Goal: Communication & Community: Participate in discussion

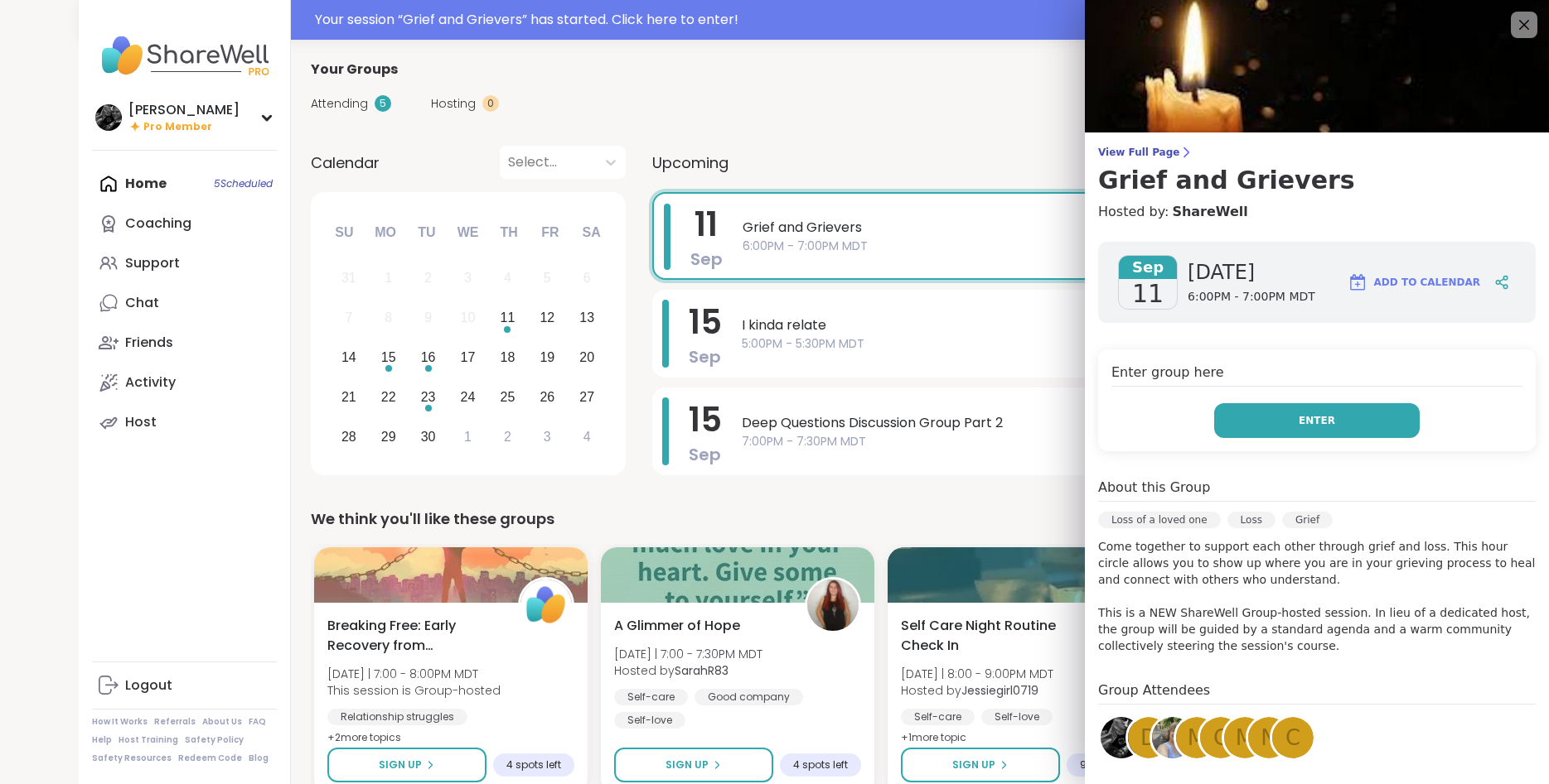
click at [1263, 427] on button "Enter" at bounding box center [1317, 421] width 206 height 35
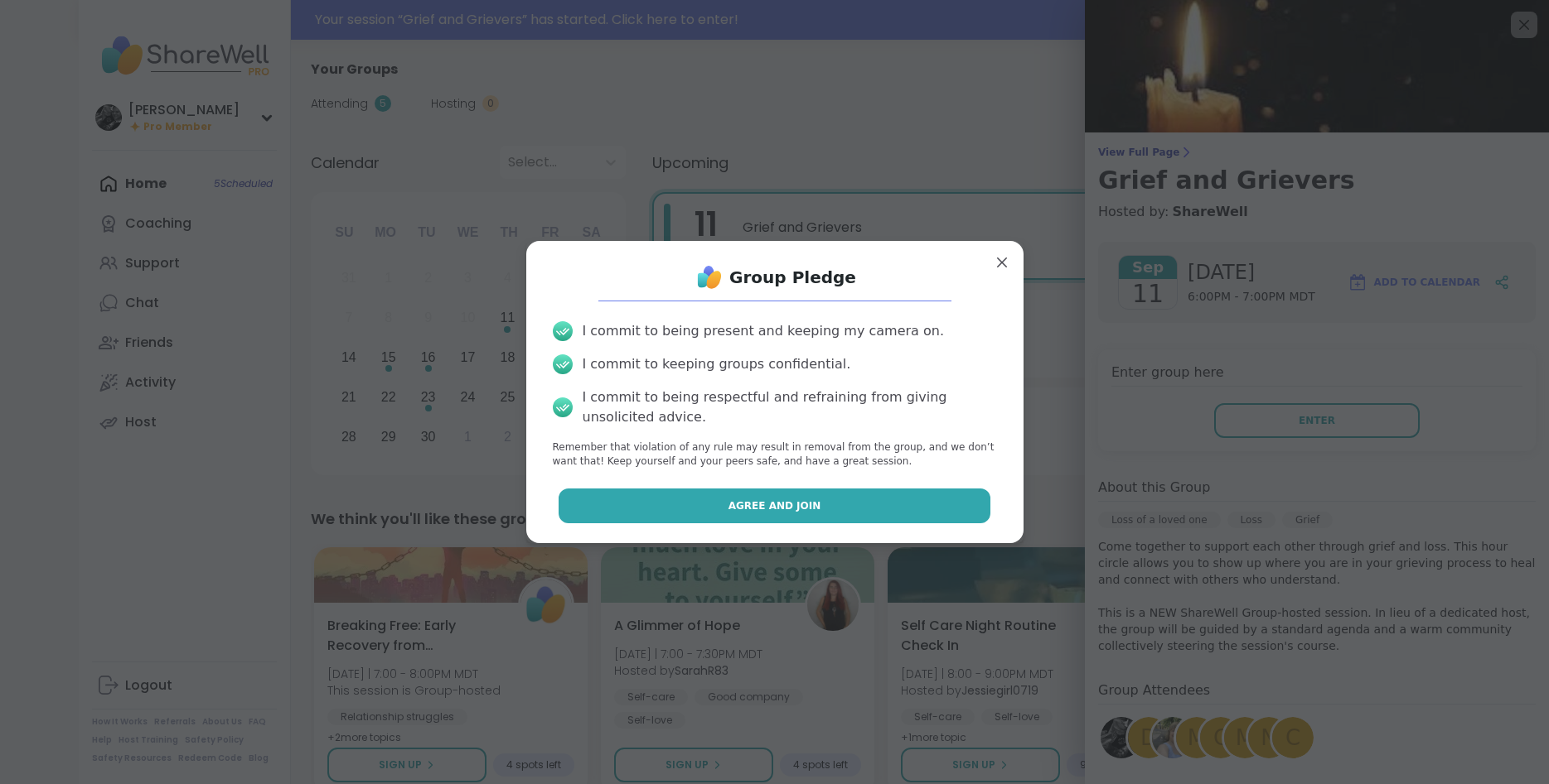
click at [695, 501] on button "Agree and Join" at bounding box center [774, 506] width 432 height 35
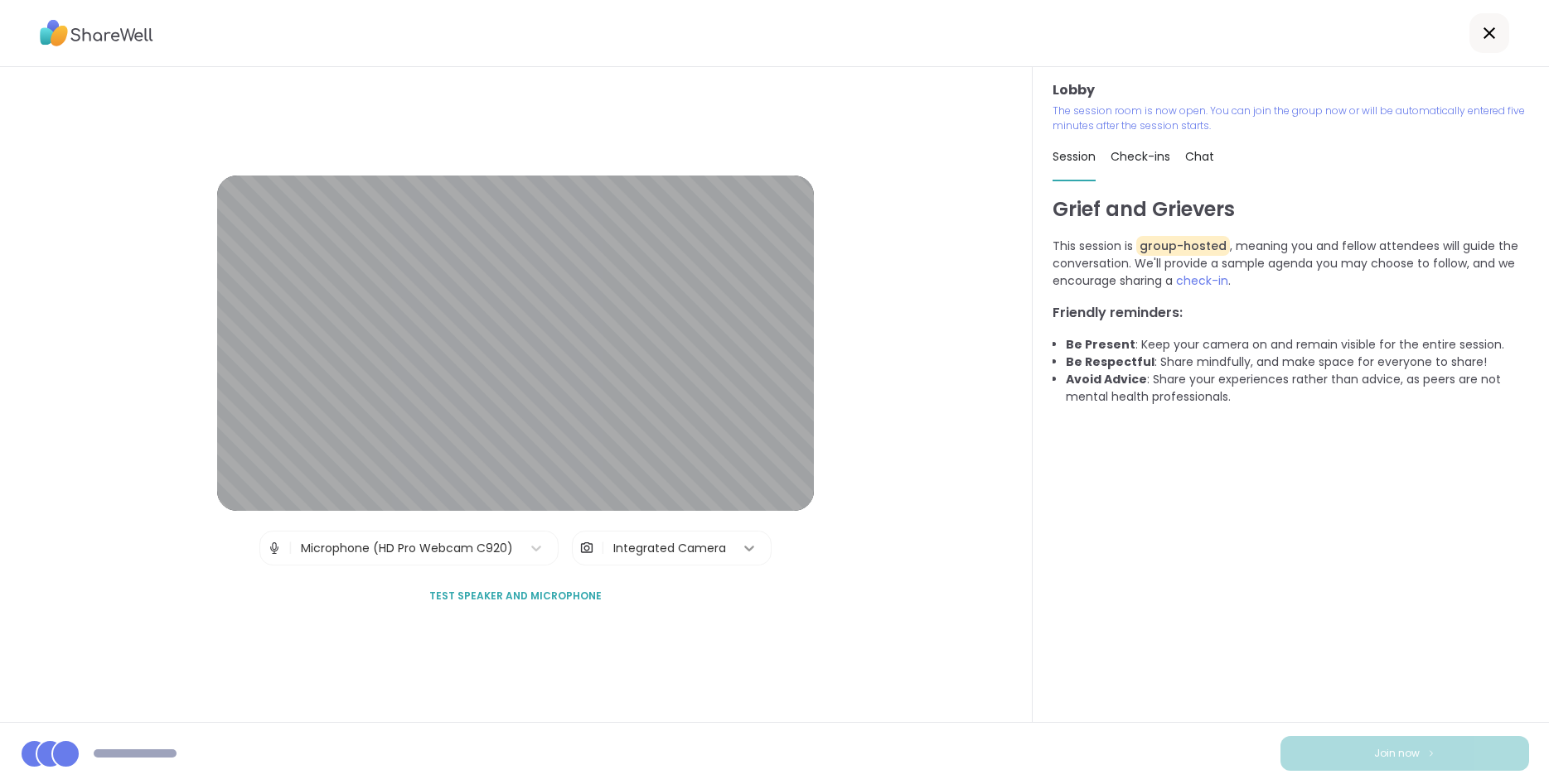
click at [749, 552] on icon at bounding box center [748, 548] width 16 height 16
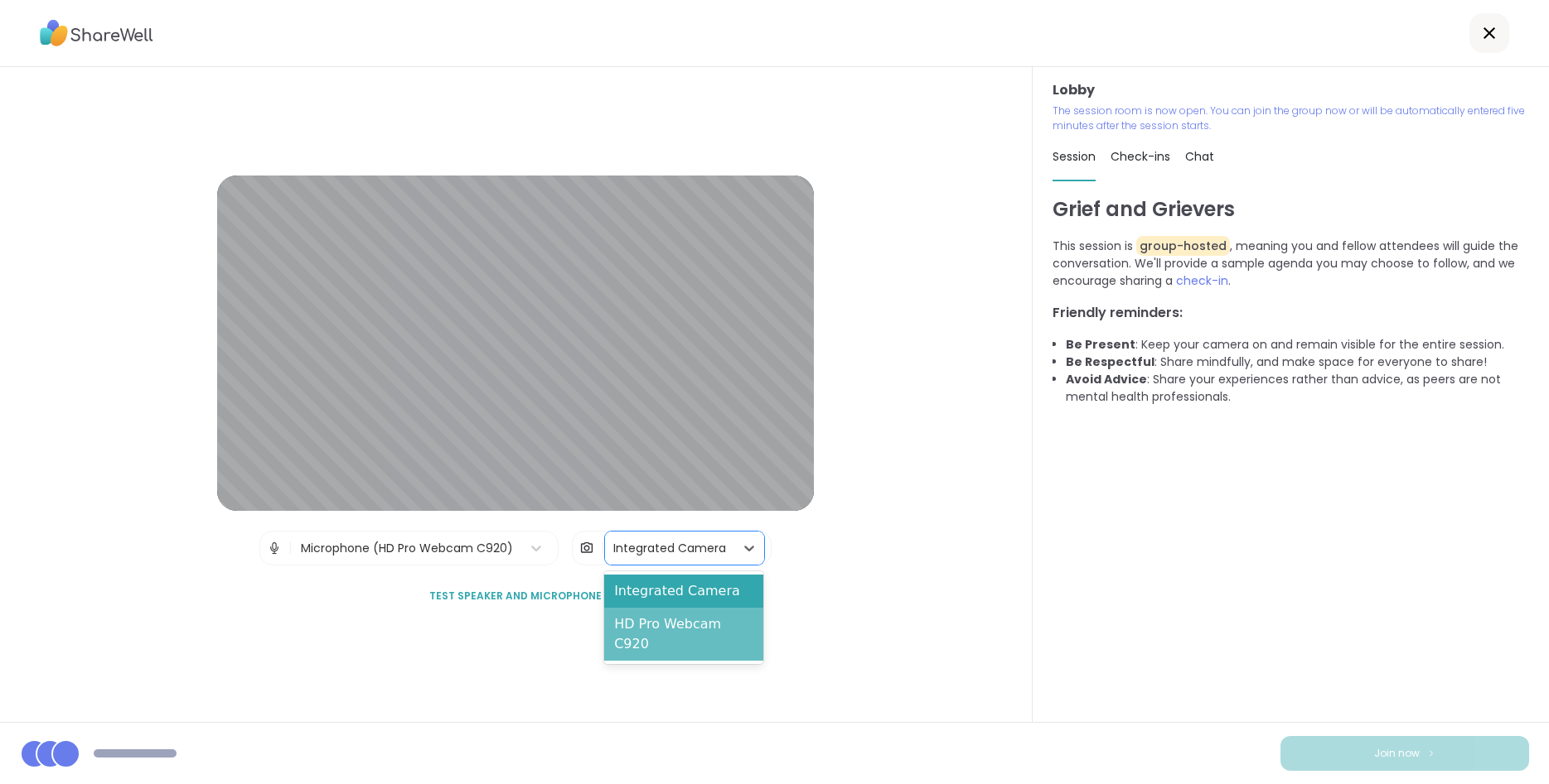
click at [716, 627] on div "HD Pro Webcam C920" at bounding box center [683, 634] width 158 height 53
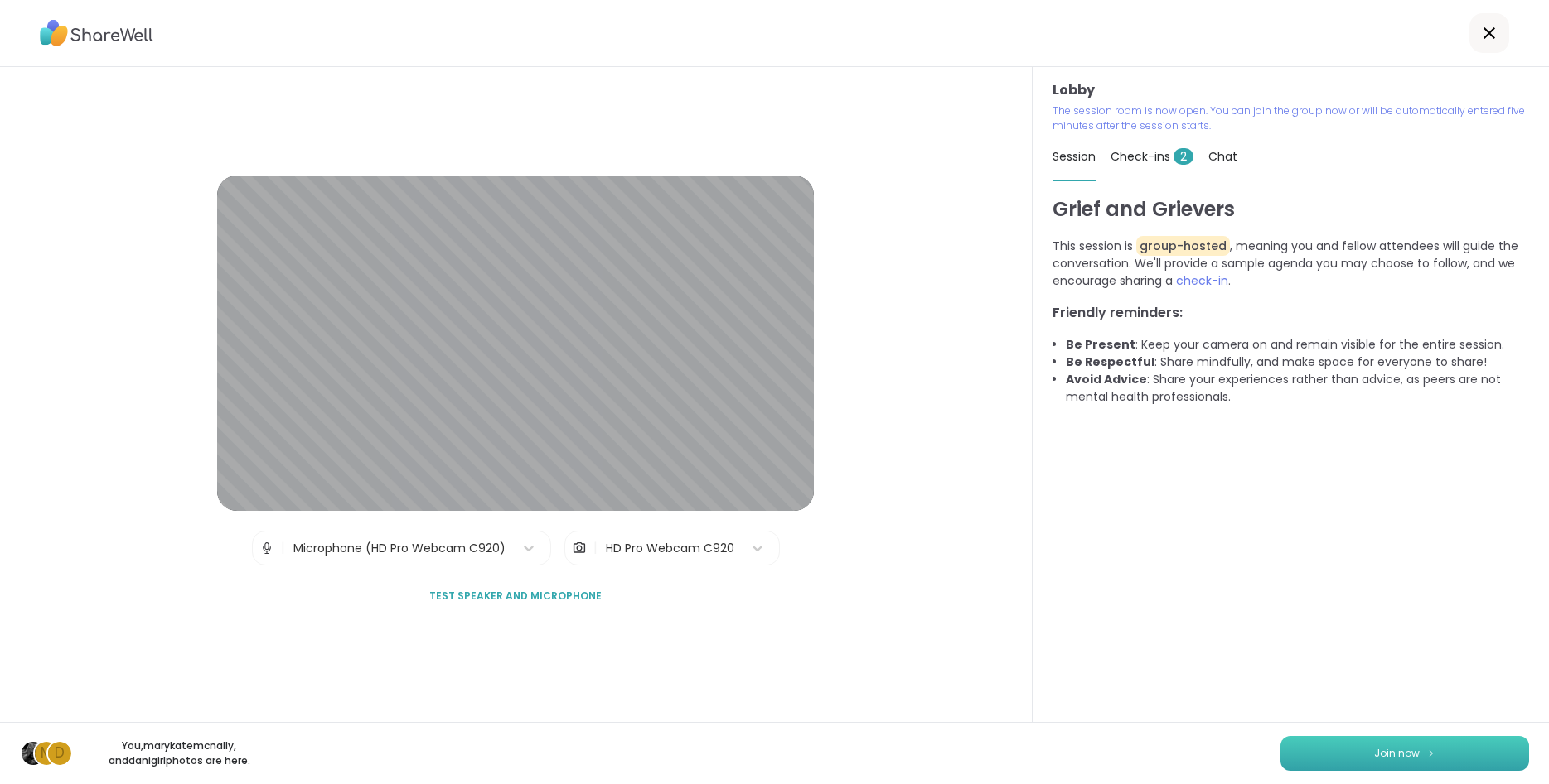
click at [1369, 746] on button "Join now" at bounding box center [1405, 754] width 249 height 35
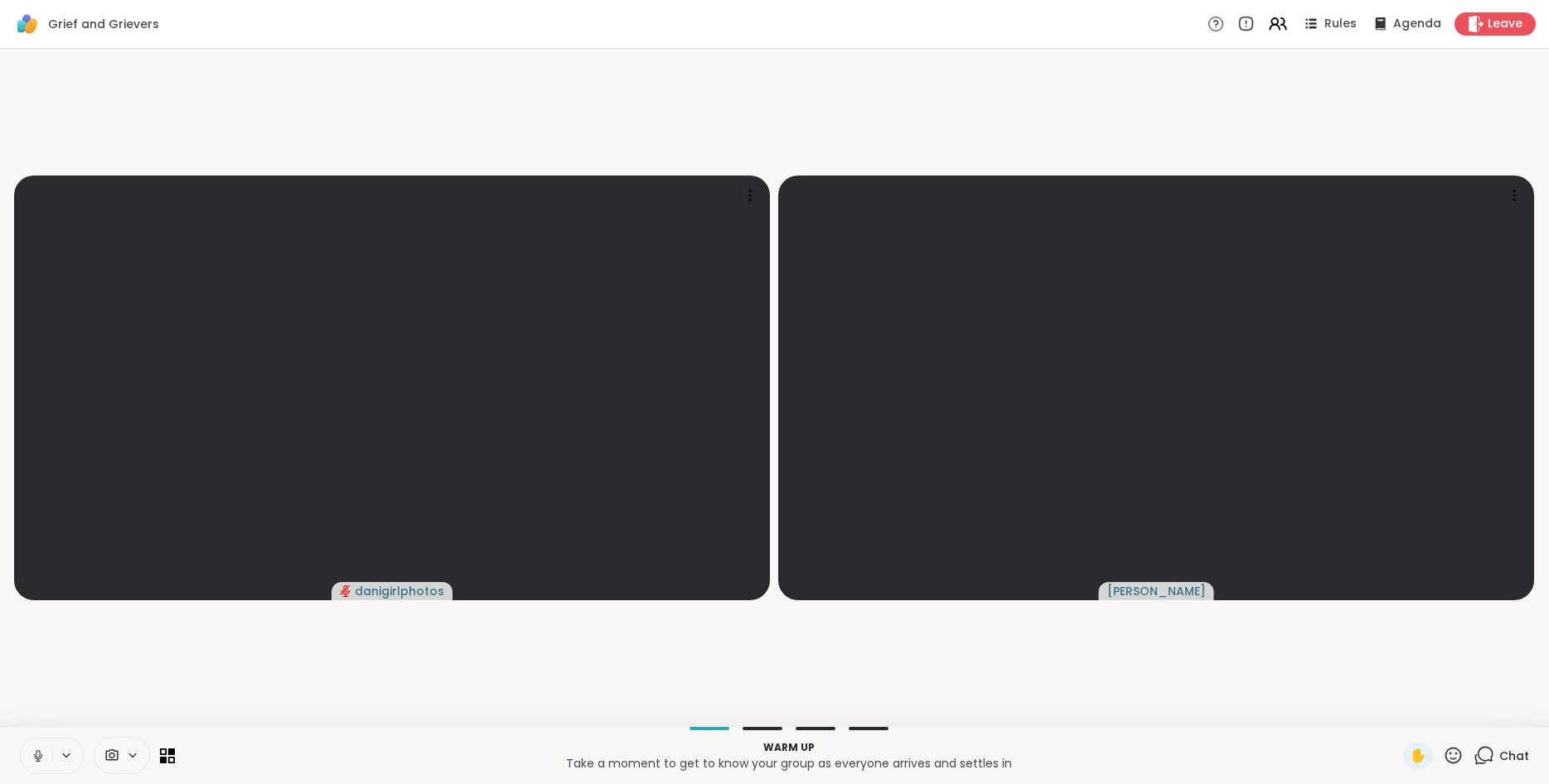
click at [137, 760] on icon at bounding box center [133, 756] width 13 height 14
click at [160, 699] on icon at bounding box center [157, 697] width 15 height 15
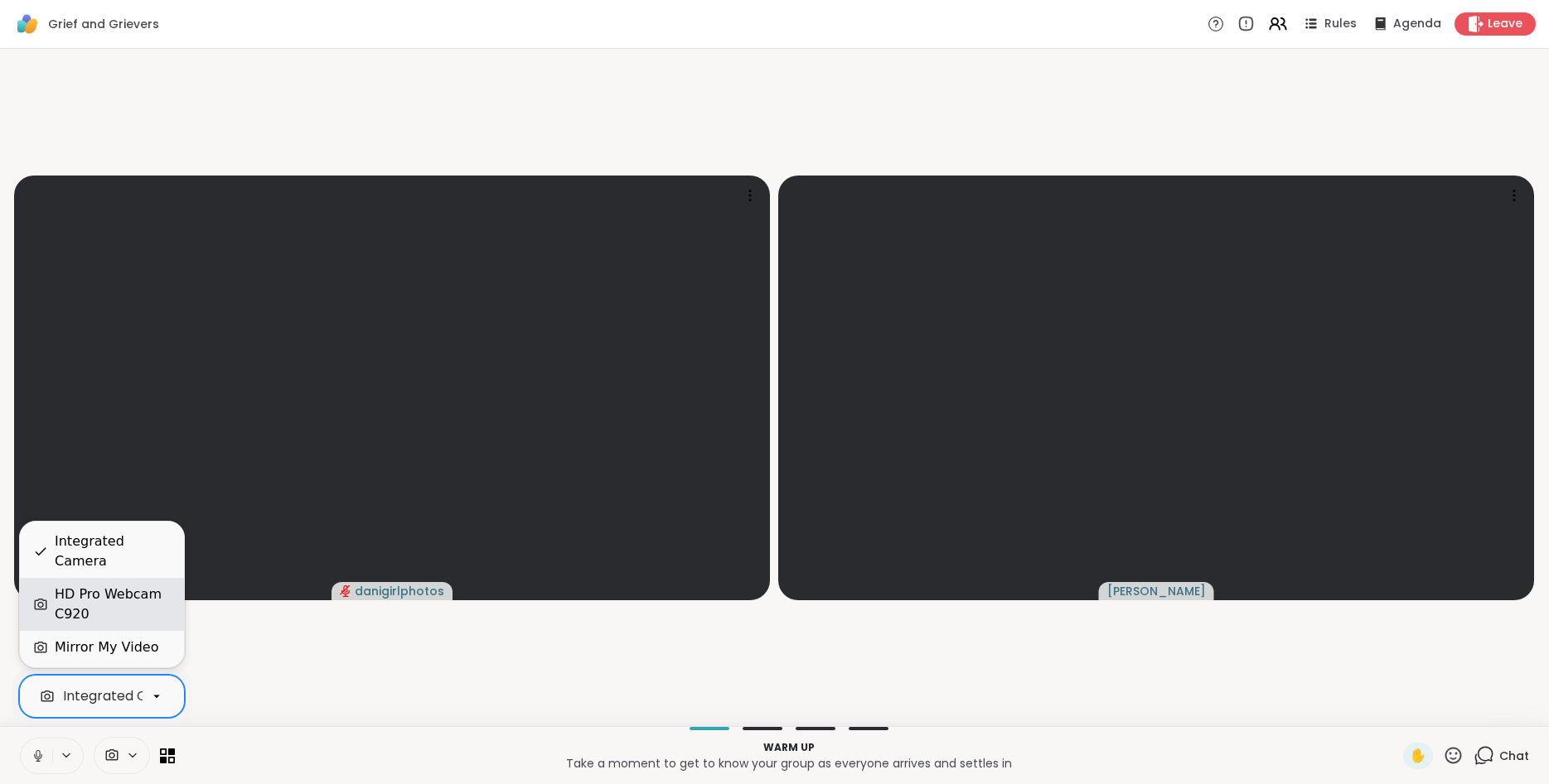
click at [135, 614] on div "HD Pro Webcam C920" at bounding box center [113, 605] width 116 height 40
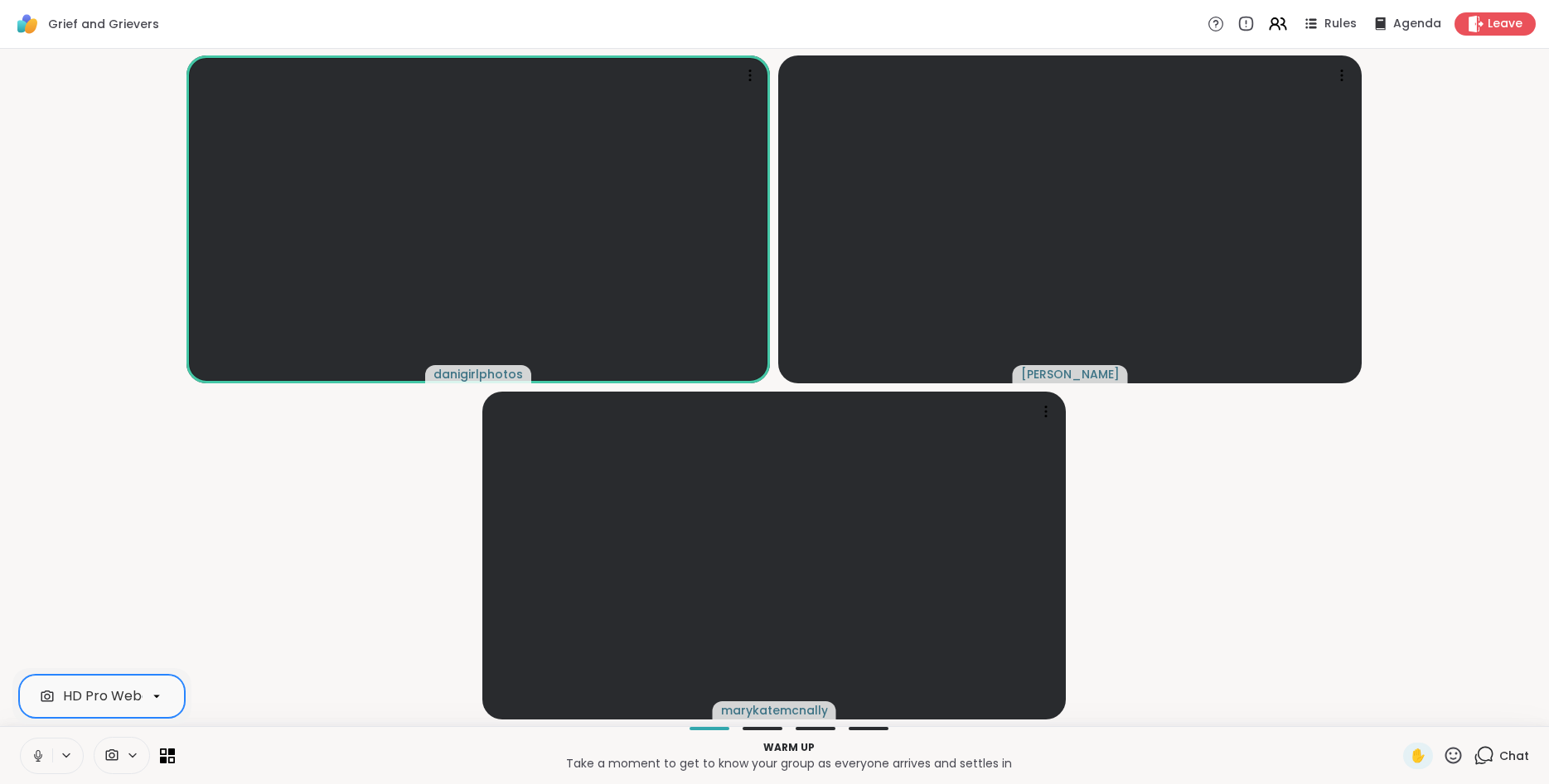
click at [40, 757] on icon at bounding box center [38, 757] width 15 height 15
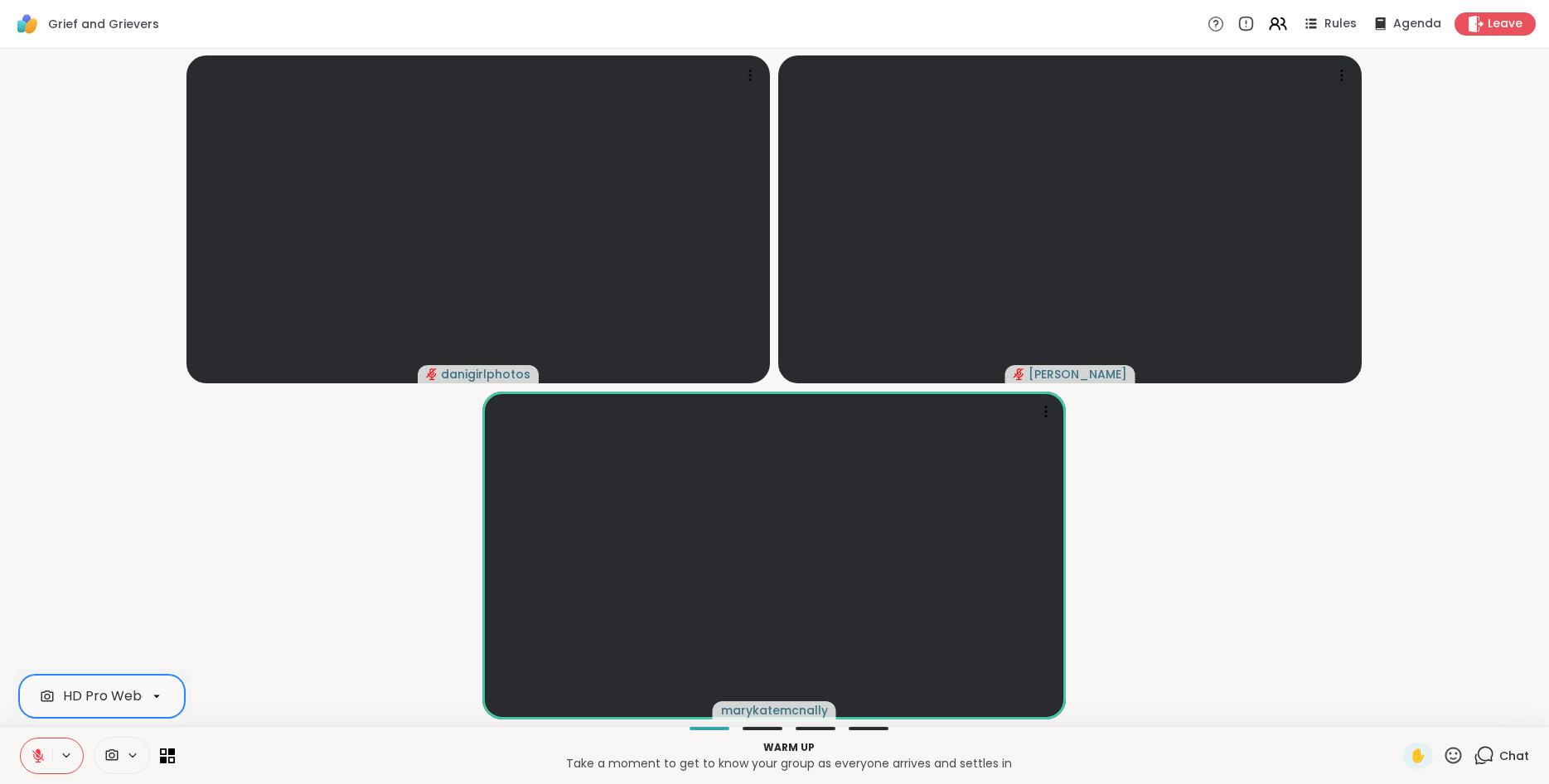
click at [31, 761] on icon at bounding box center [38, 757] width 15 height 15
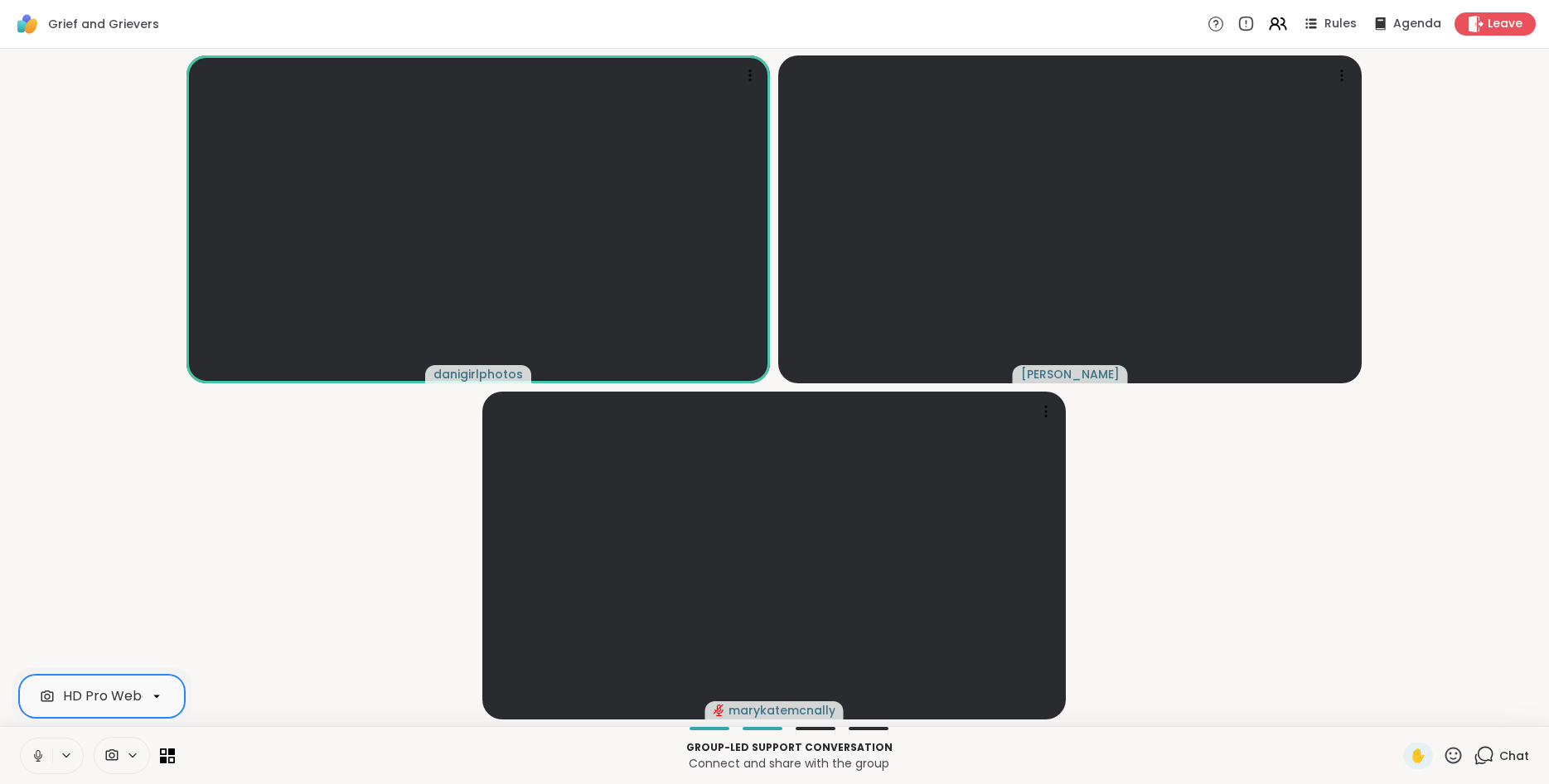
click at [43, 751] on icon at bounding box center [38, 757] width 15 height 15
click at [53, 584] on video-player-container "danigirlphotos Alan_N marykatemcnally" at bounding box center [774, 388] width 1529 height 665
click at [40, 757] on icon at bounding box center [38, 757] width 15 height 15
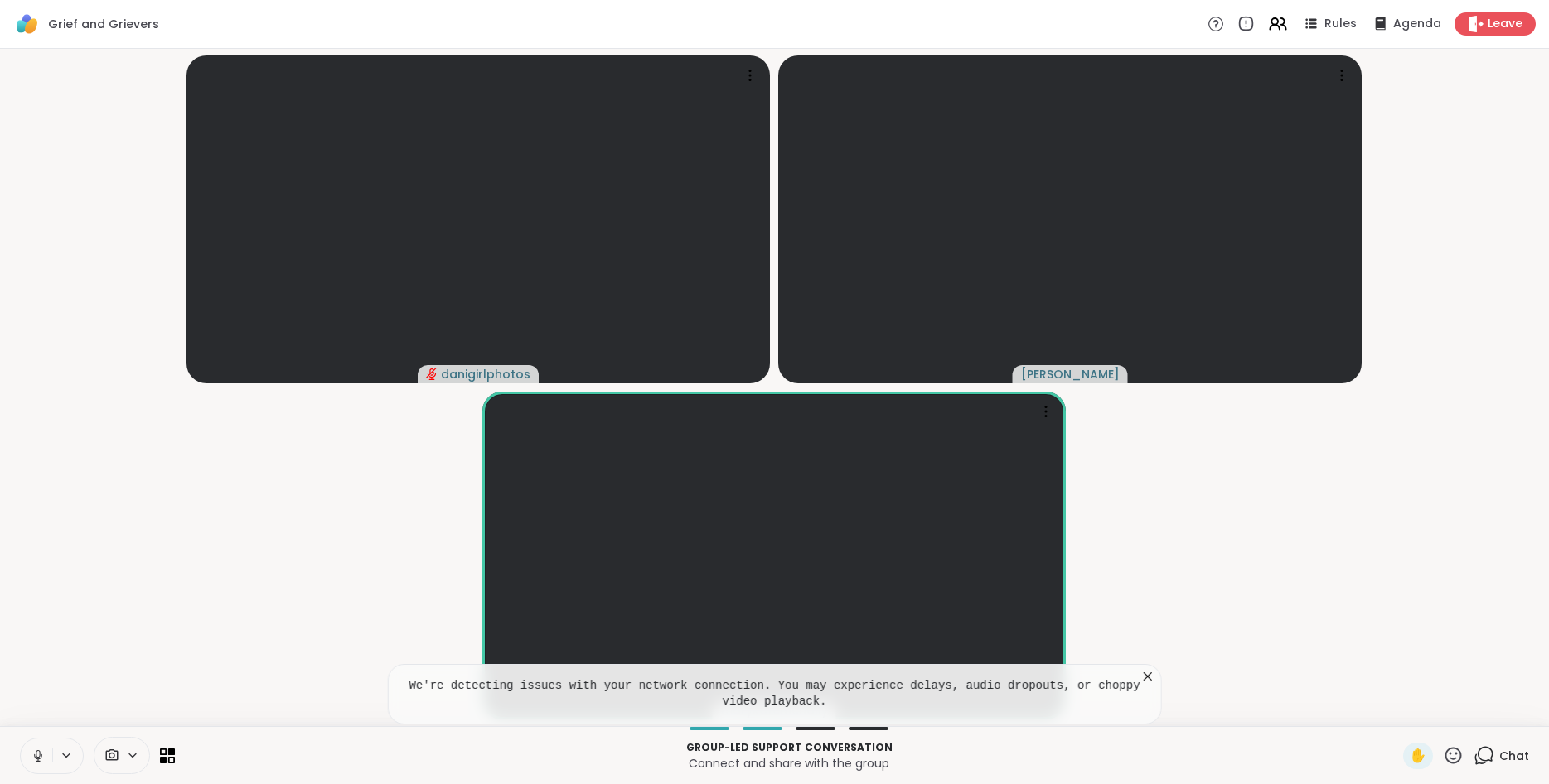
click at [1145, 677] on icon at bounding box center [1147, 676] width 16 height 16
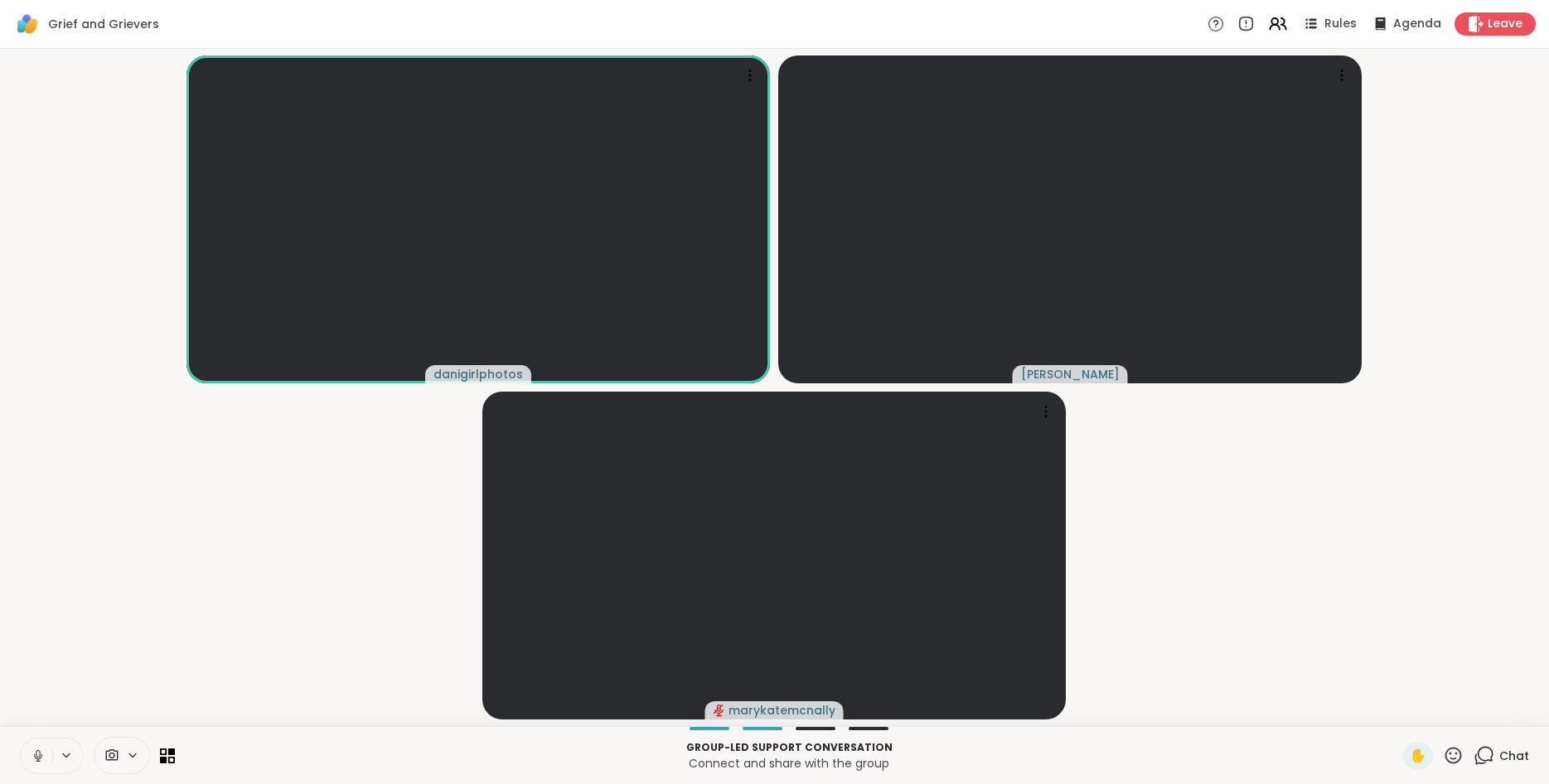
click at [22, 757] on button at bounding box center [36, 756] width 31 height 35
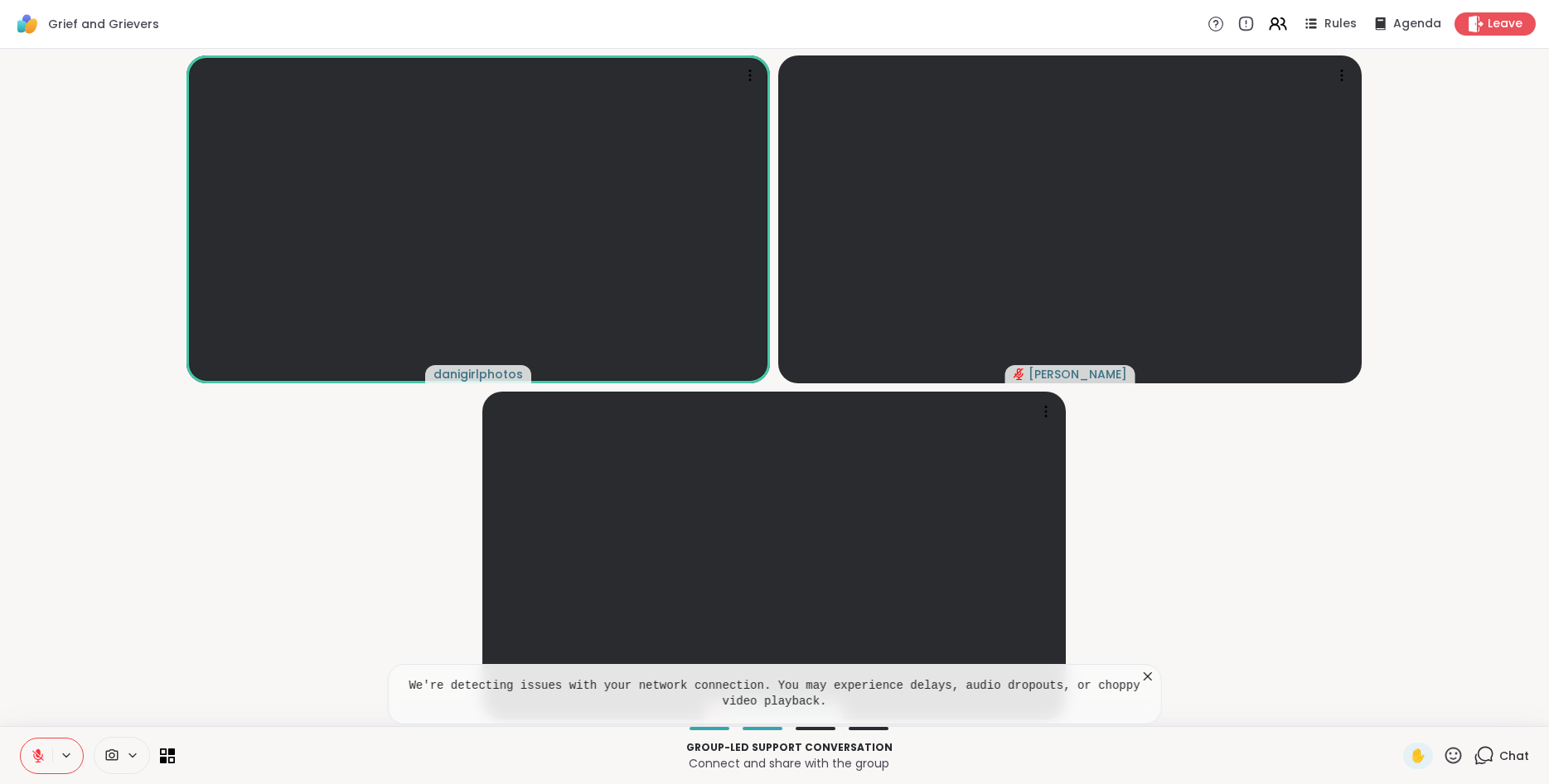
click at [1150, 677] on icon at bounding box center [1147, 676] width 16 height 16
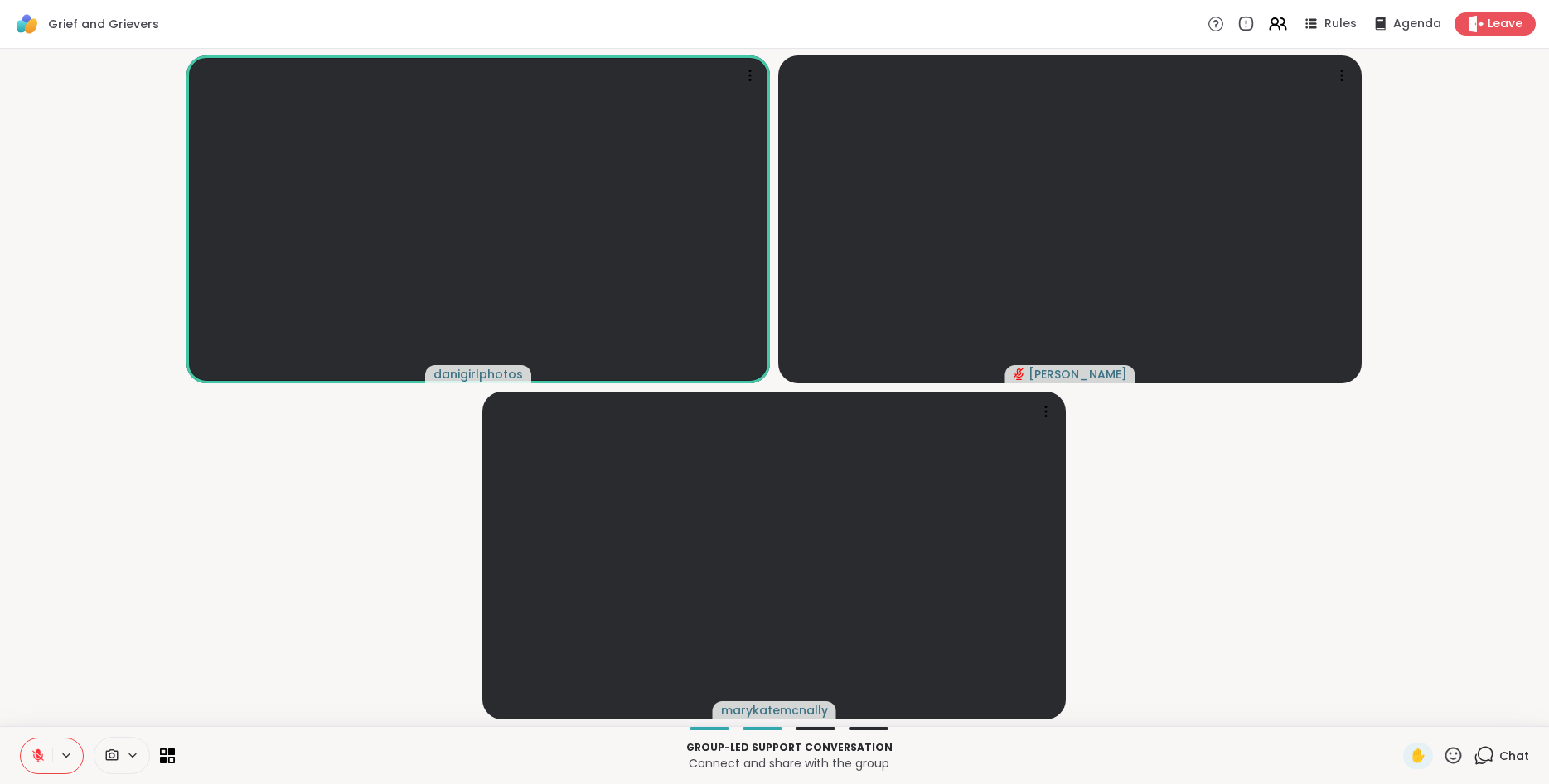
click at [35, 758] on icon at bounding box center [38, 757] width 11 height 11
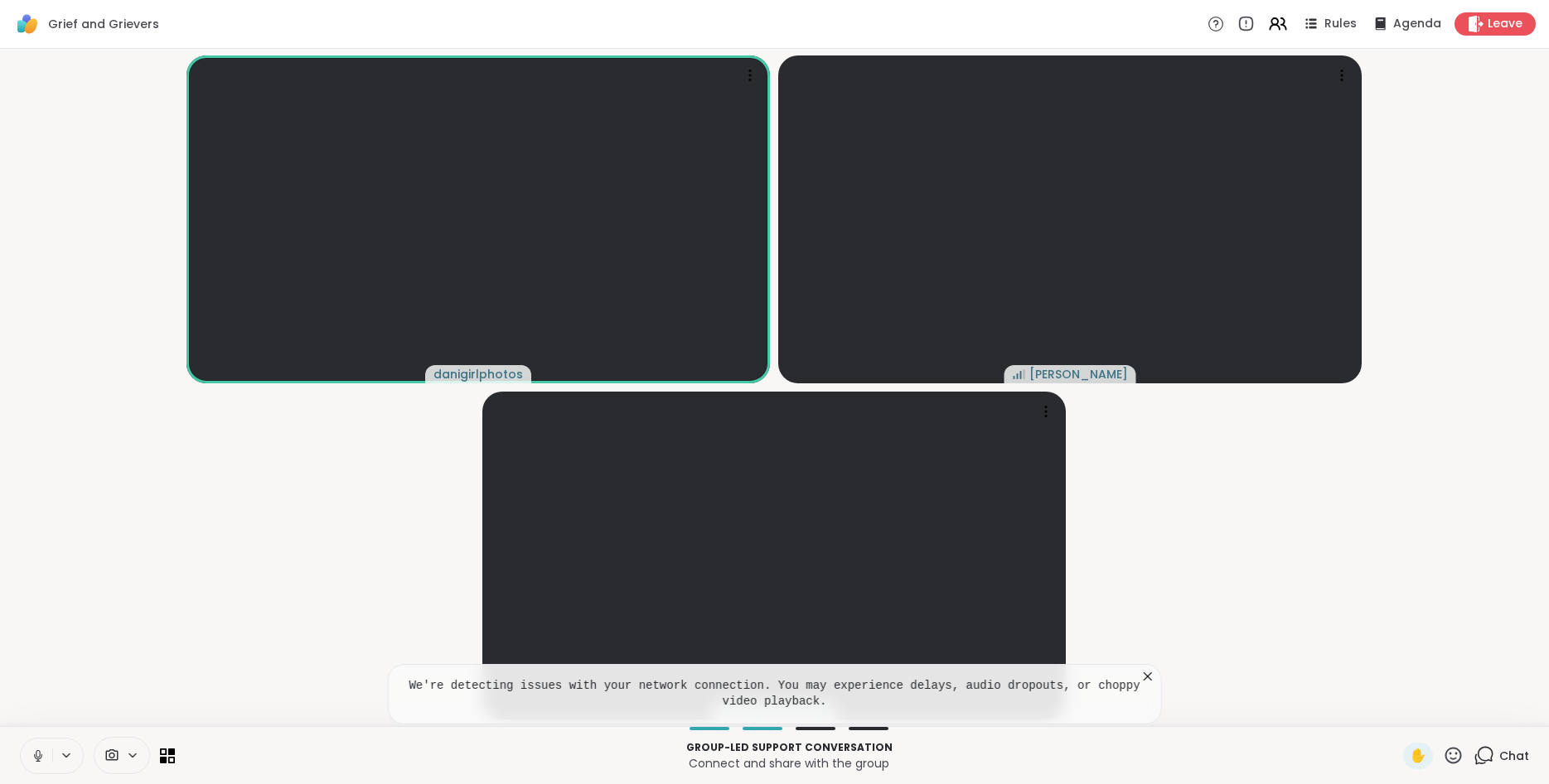
click at [1151, 679] on icon at bounding box center [1148, 676] width 9 height 9
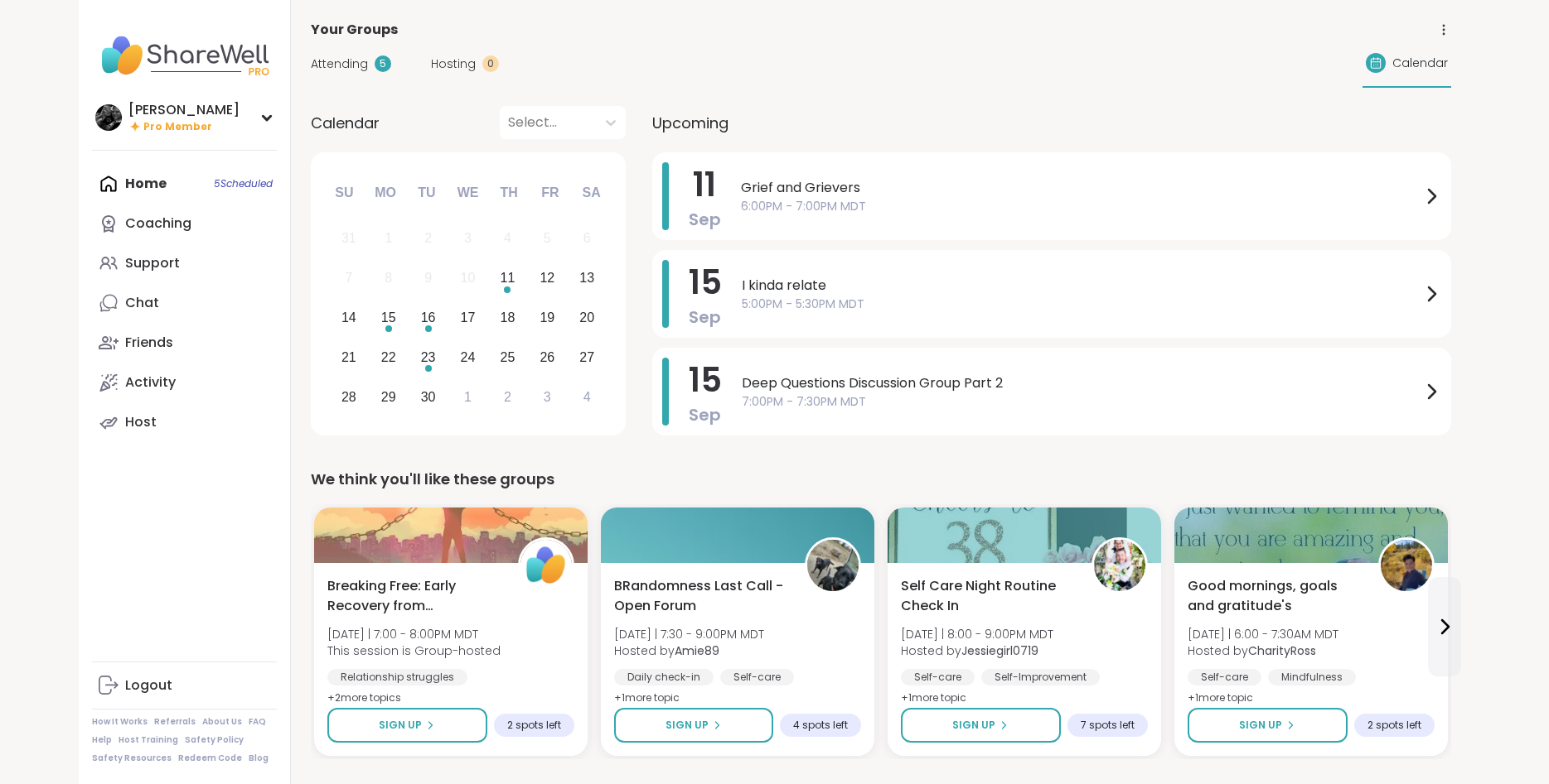
click at [930, 223] on div "Grief and Grievers 6:00PM - 7:00PM MDT" at bounding box center [1091, 196] width 700 height 68
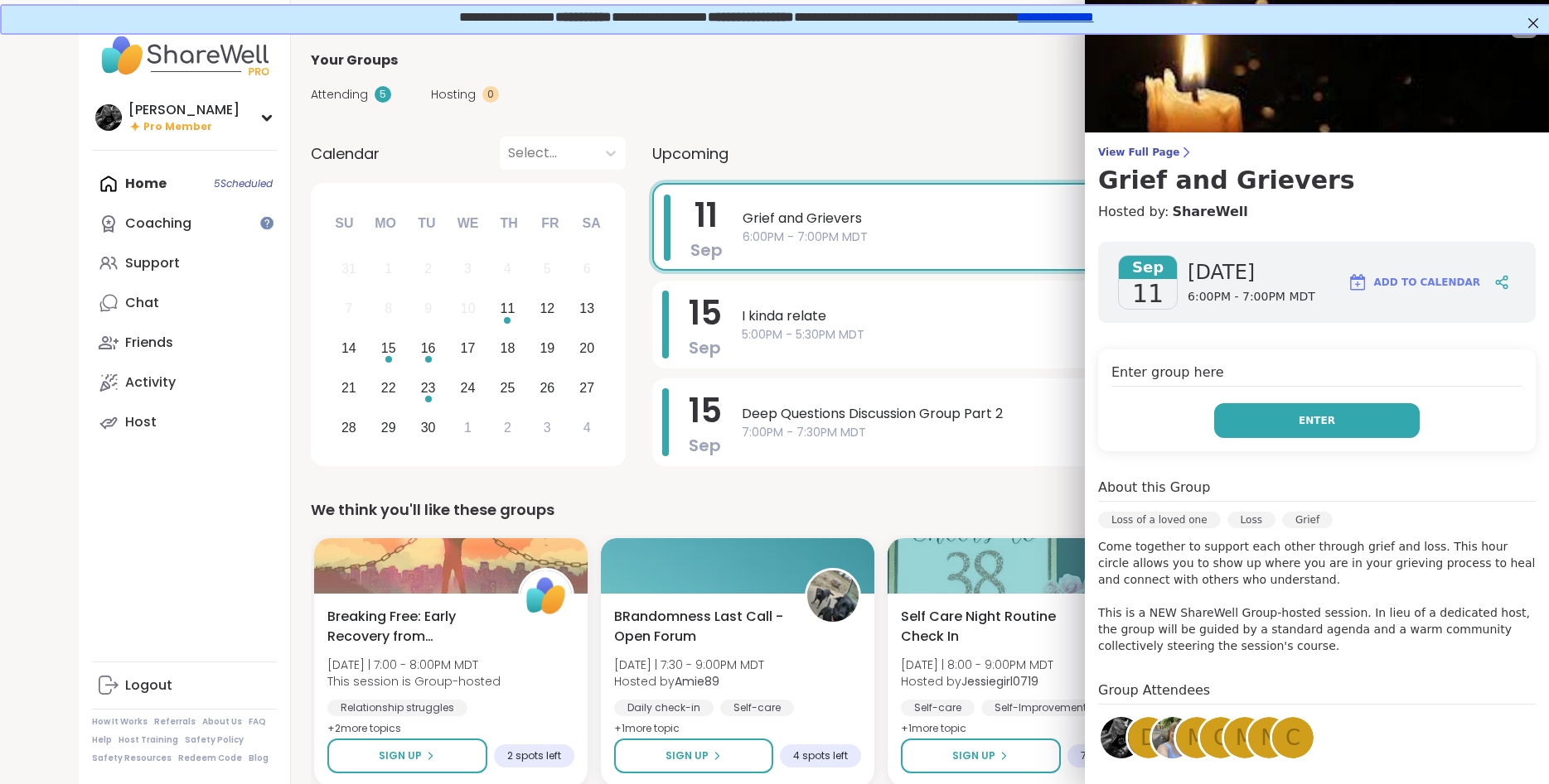
click at [1375, 420] on button "Enter" at bounding box center [1317, 421] width 206 height 35
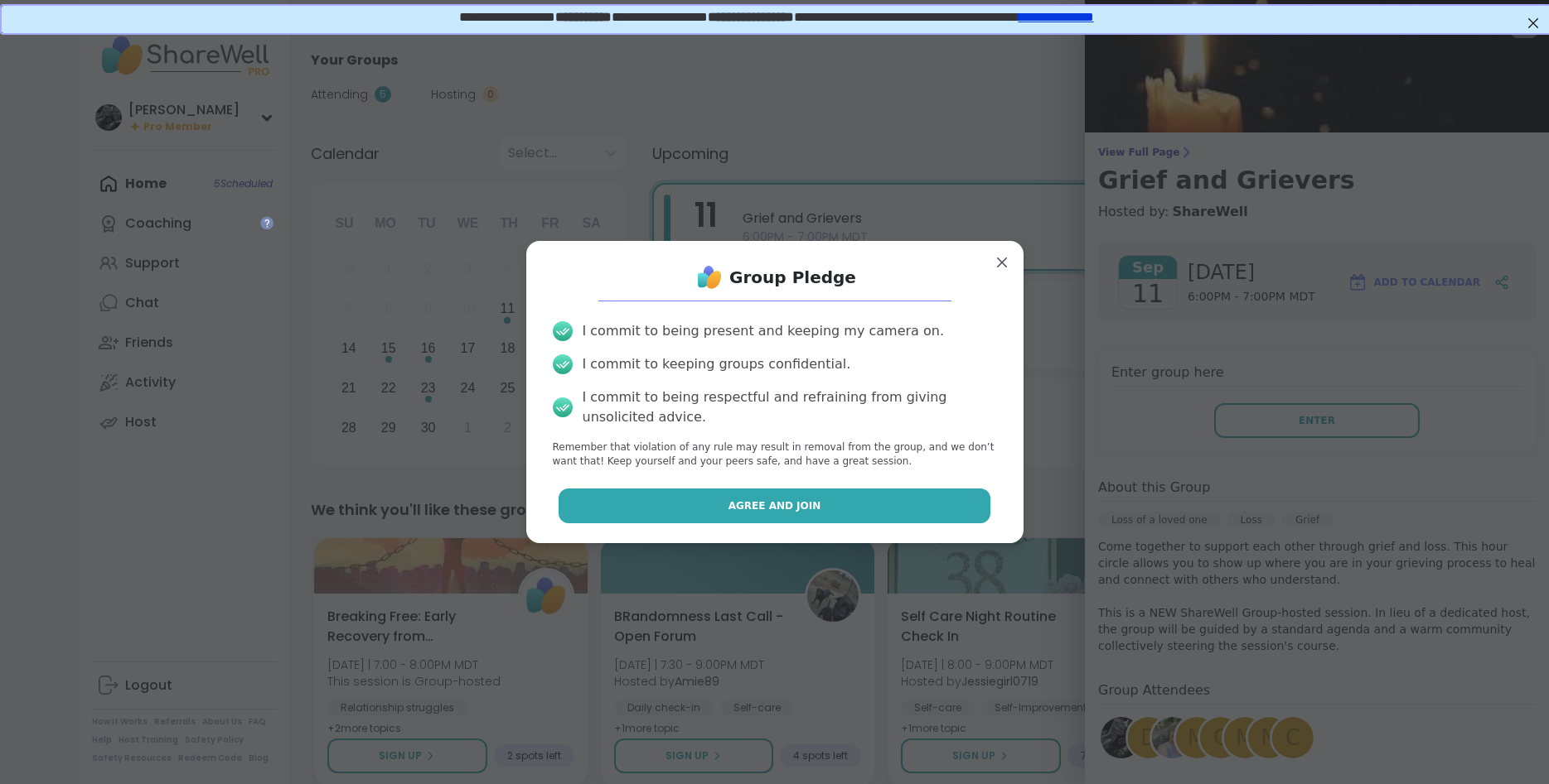
click at [793, 506] on span "Agree and Join" at bounding box center [775, 506] width 93 height 15
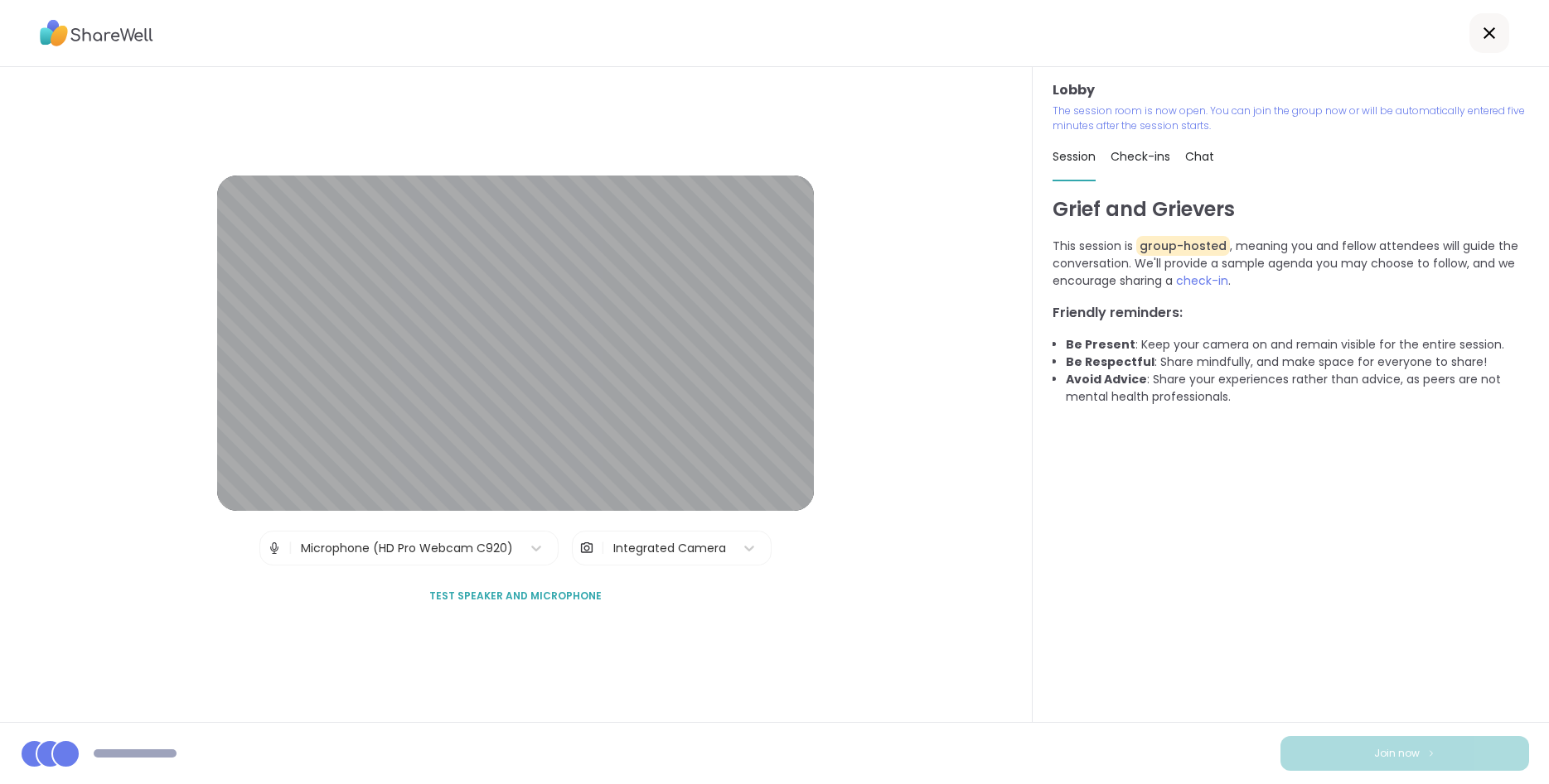
click at [689, 552] on div "Integrated Camera" at bounding box center [670, 549] width 113 height 17
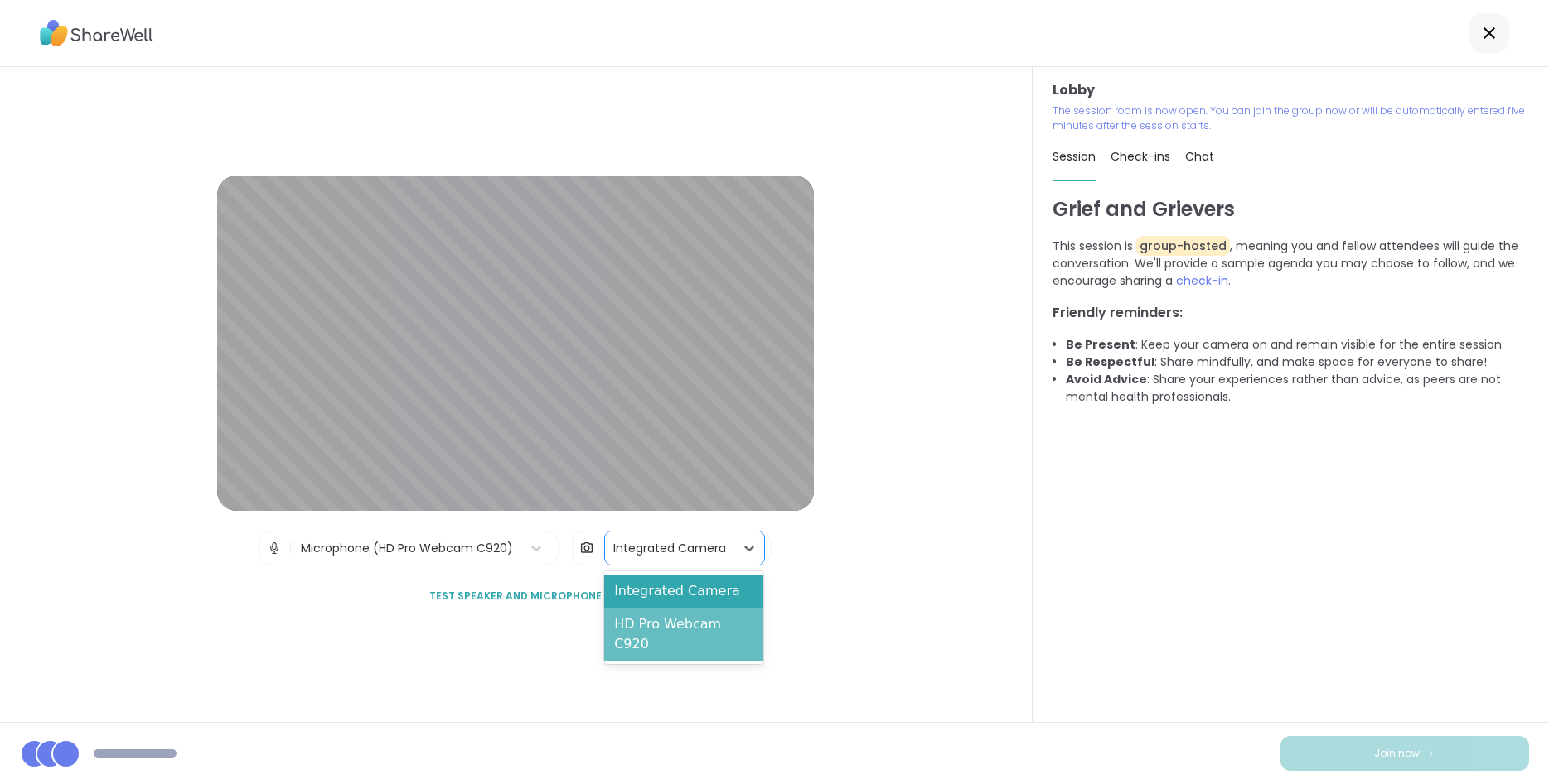
click at [681, 620] on div "HD Pro Webcam C920" at bounding box center [683, 634] width 158 height 53
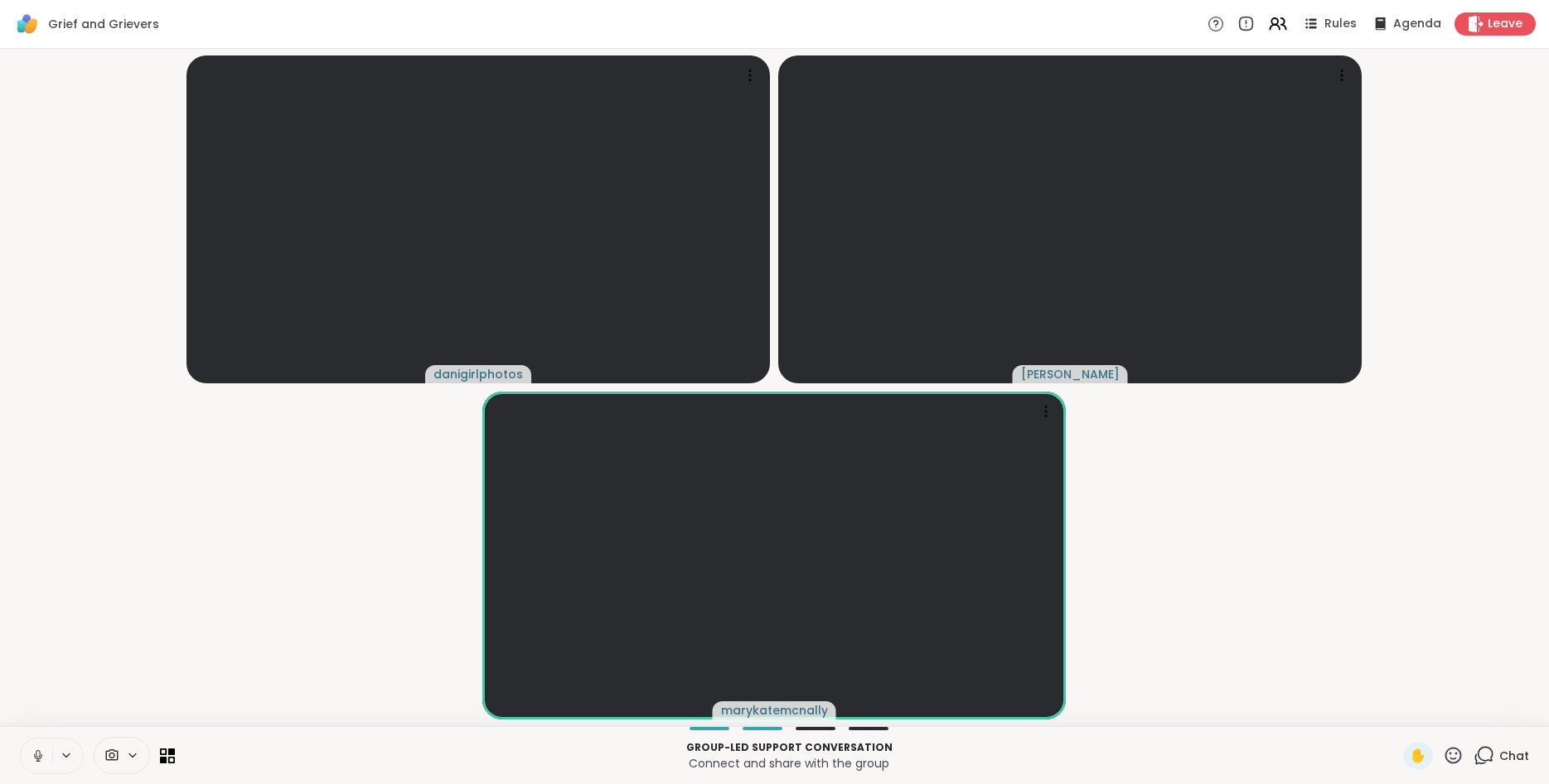
click at [134, 753] on icon at bounding box center [133, 756] width 13 height 14
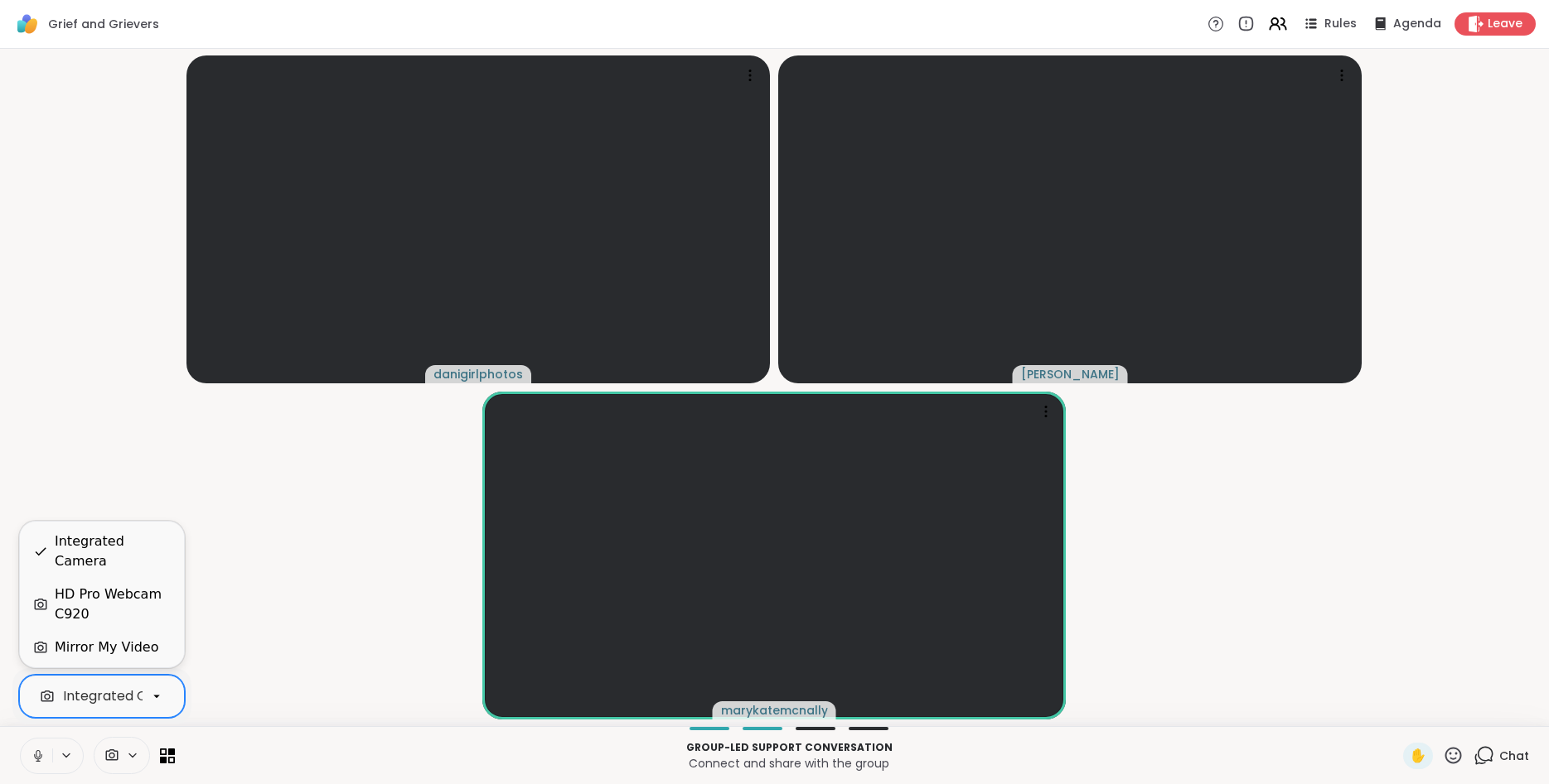
click at [158, 697] on icon at bounding box center [157, 697] width 7 height 3
click at [138, 600] on div "HD Pro Webcam C920" at bounding box center [113, 605] width 116 height 40
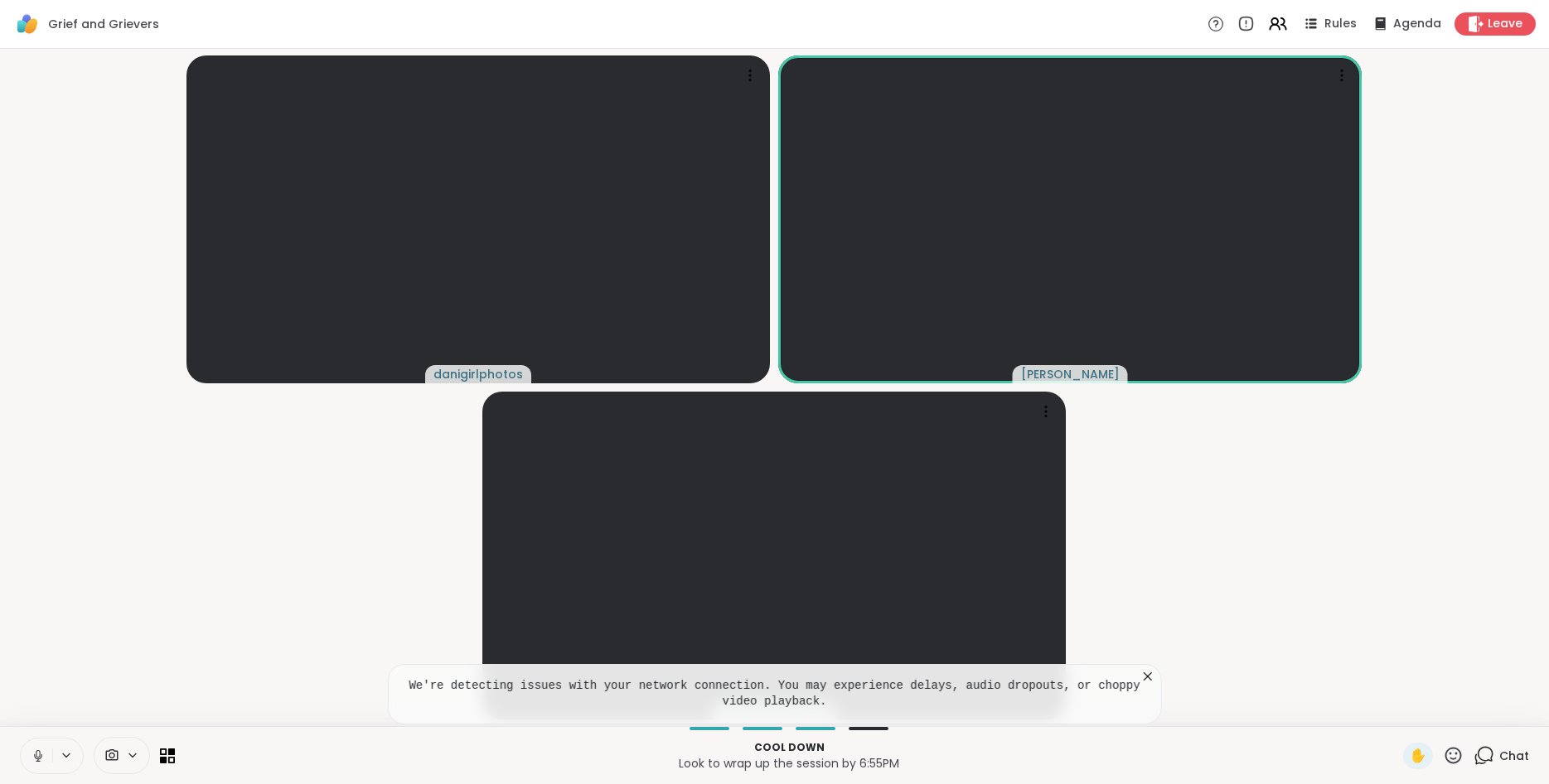
click at [1144, 672] on icon at bounding box center [1147, 676] width 16 height 16
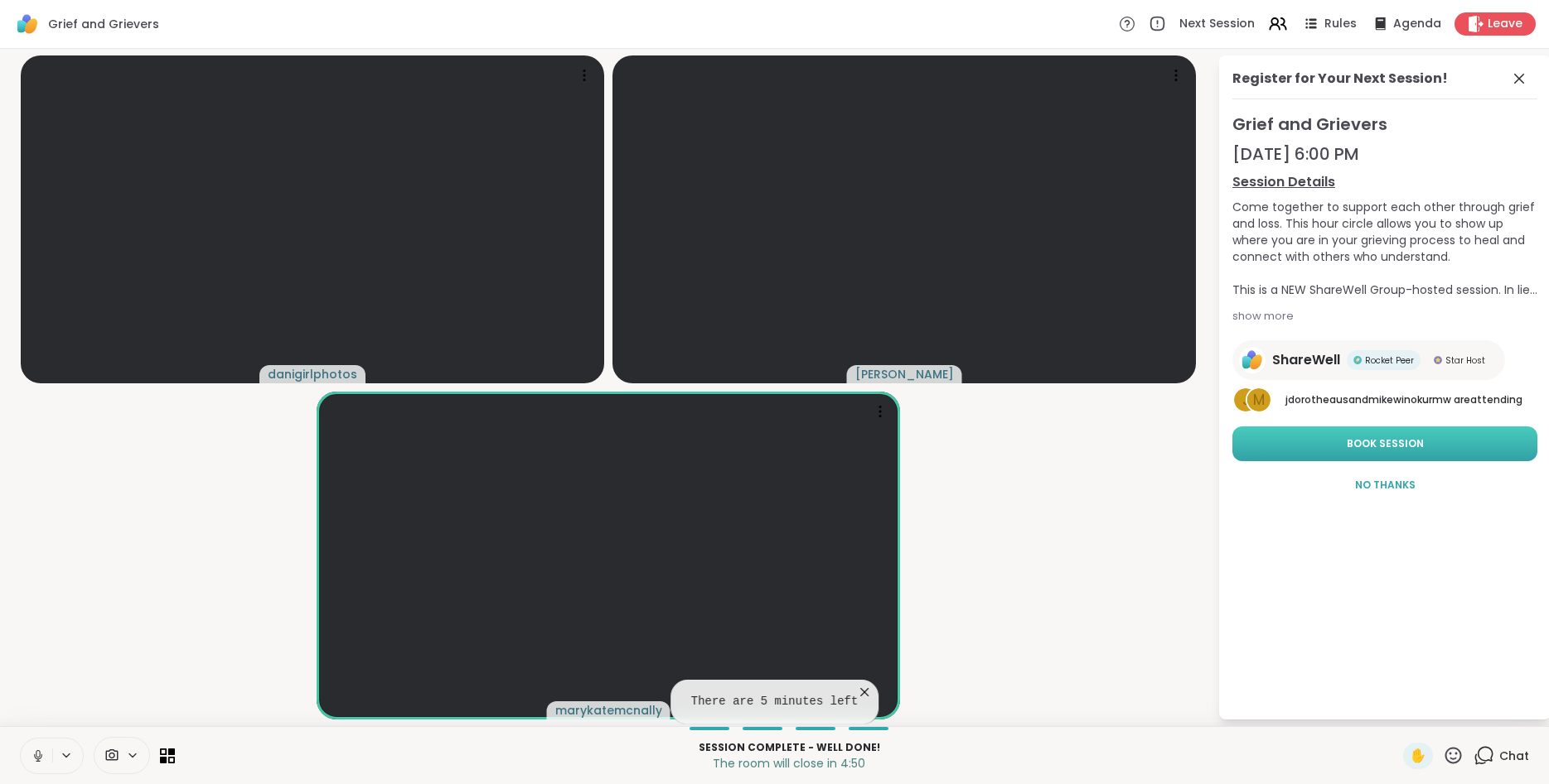
click at [1366, 447] on span "Book Session" at bounding box center [1385, 444] width 77 height 15
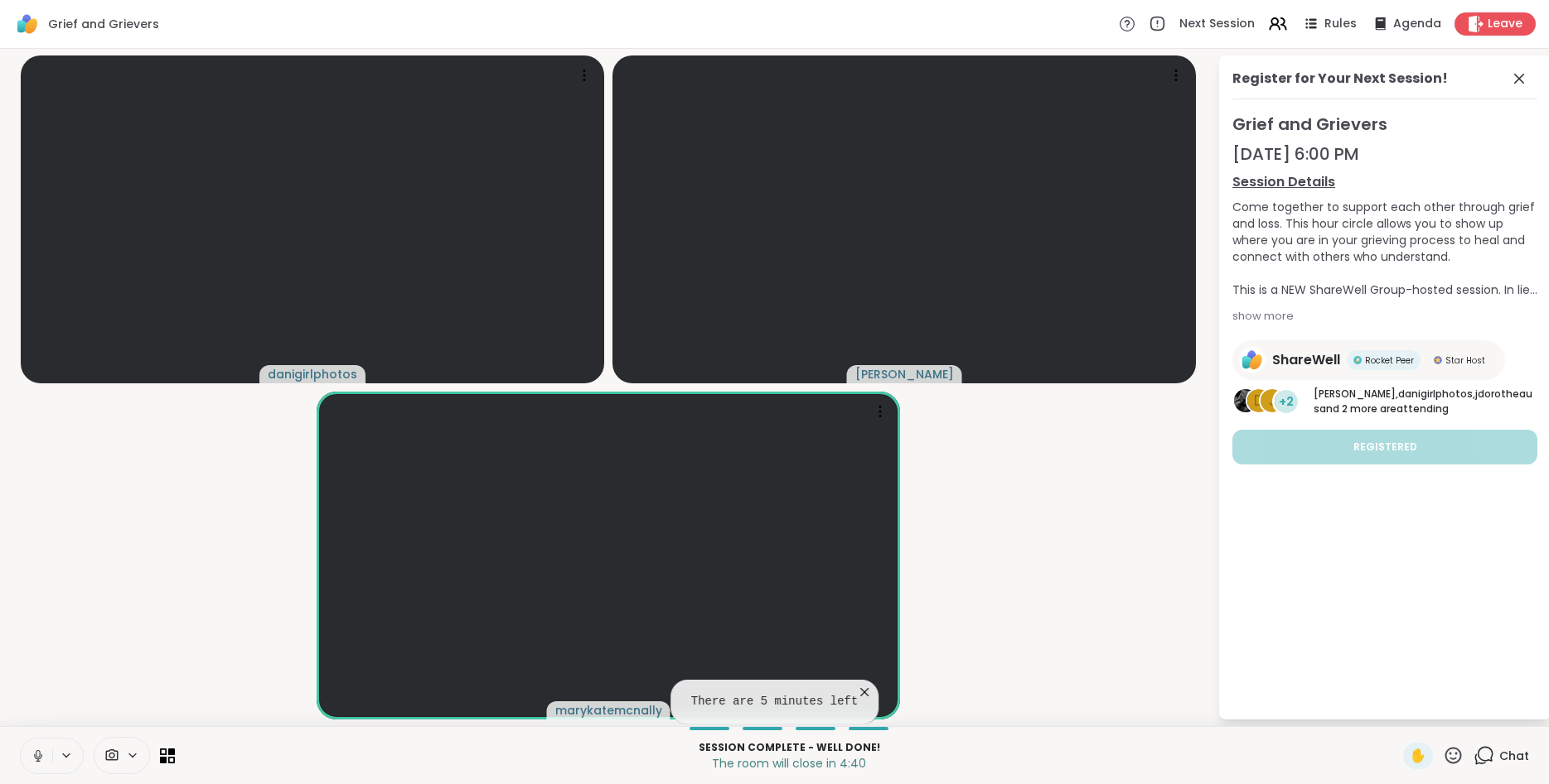
click at [962, 640] on video-player-container "danigirlphotos Alan_N marykatemcnally" at bounding box center [608, 388] width 1198 height 665
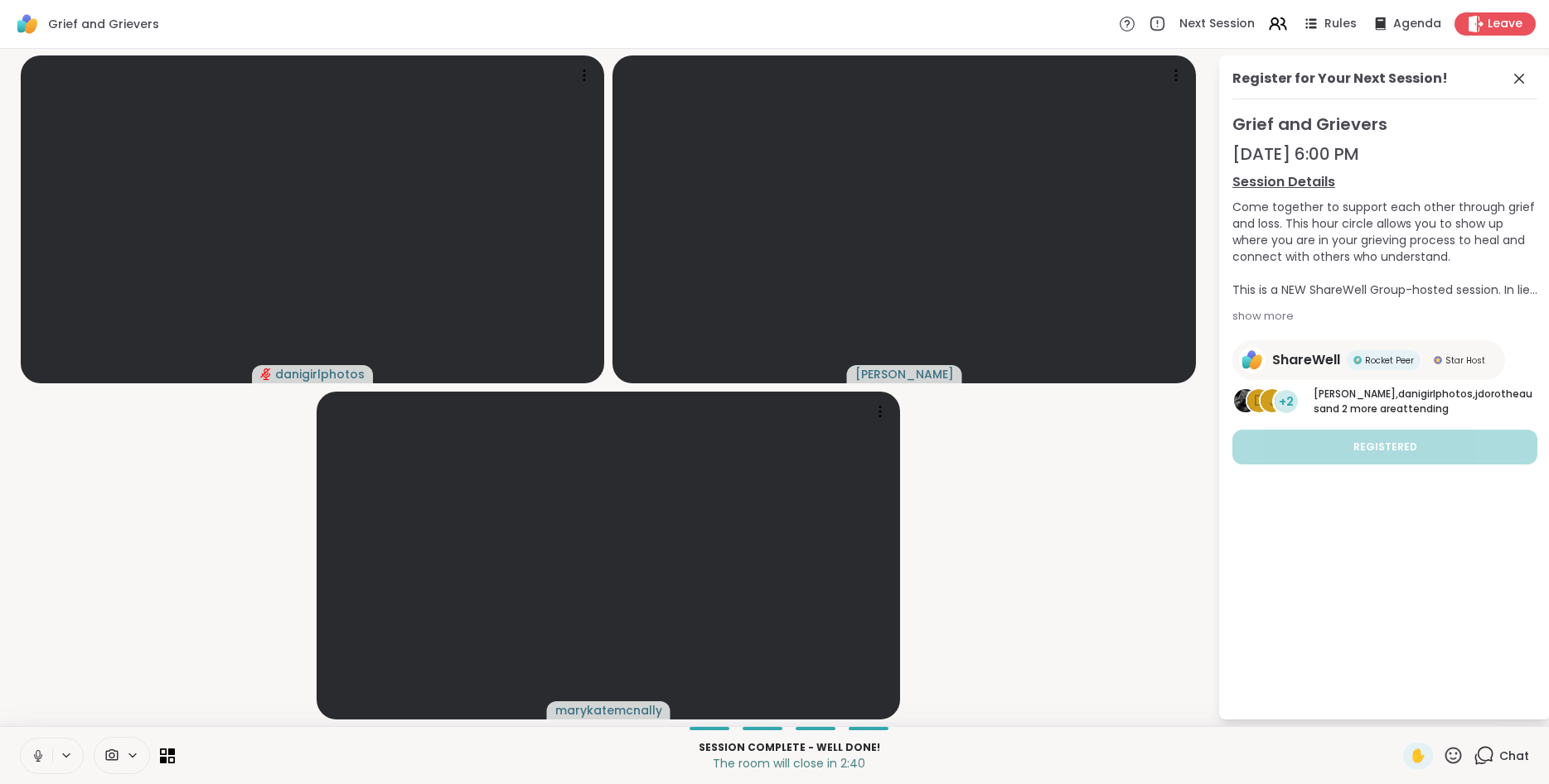
click at [980, 576] on video-player-container "danigirlphotos Alan_N marykatemcnally" at bounding box center [608, 388] width 1198 height 665
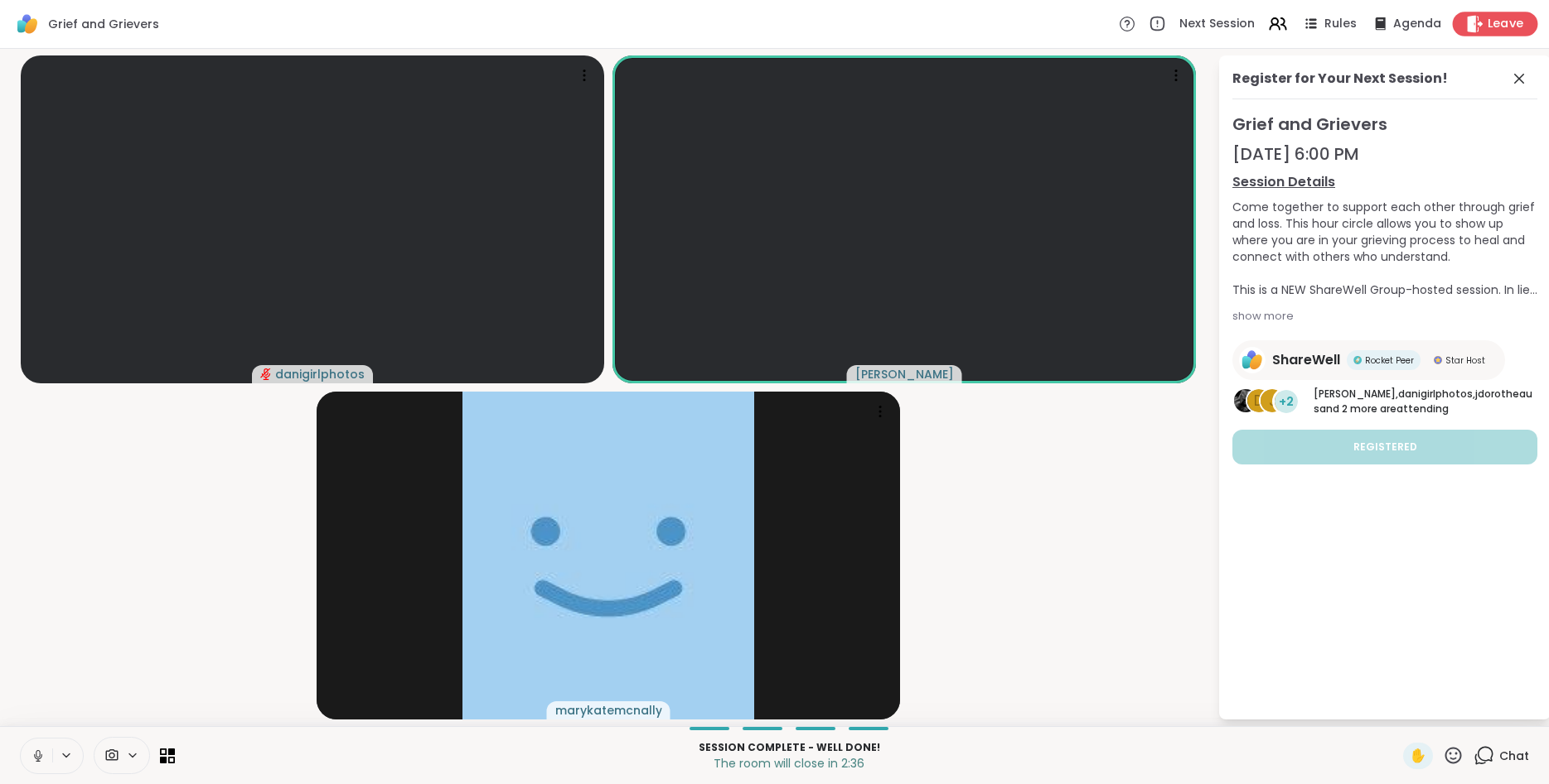
click at [1507, 16] on span "Leave" at bounding box center [1505, 25] width 36 height 17
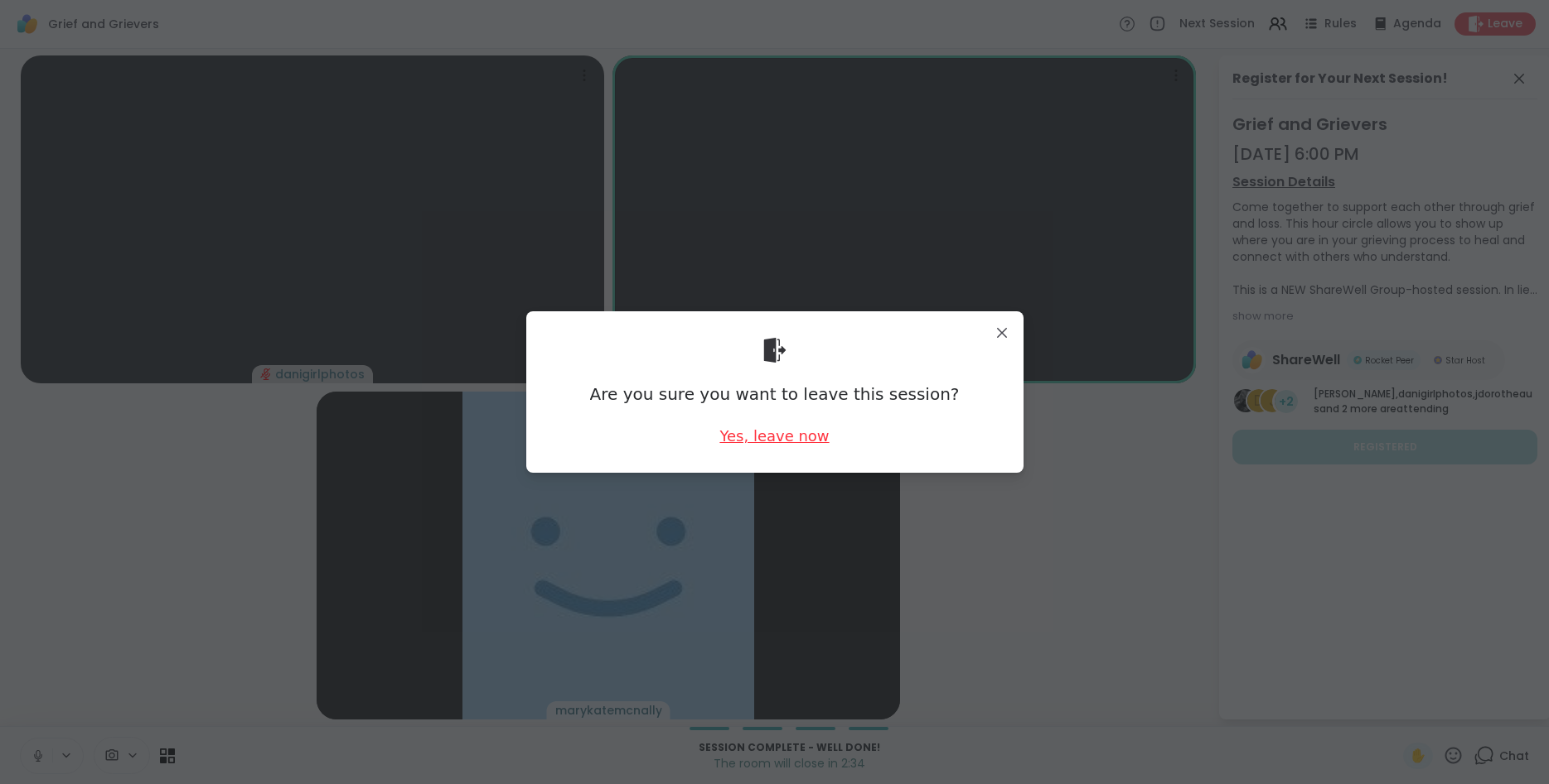
click at [740, 444] on div "Yes, leave now" at bounding box center [773, 436] width 109 height 21
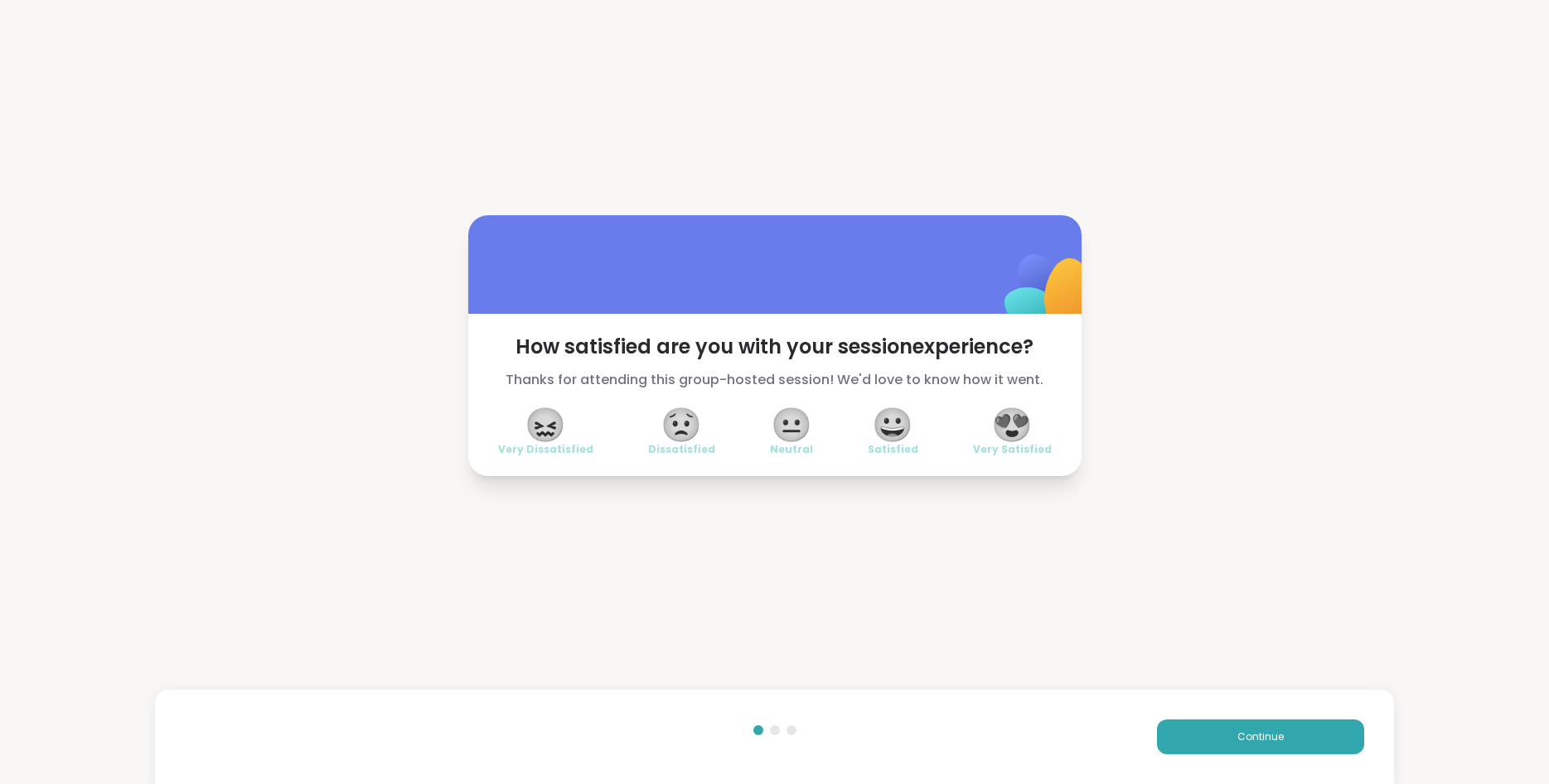
click at [1023, 421] on span "😍" at bounding box center [1012, 425] width 42 height 29
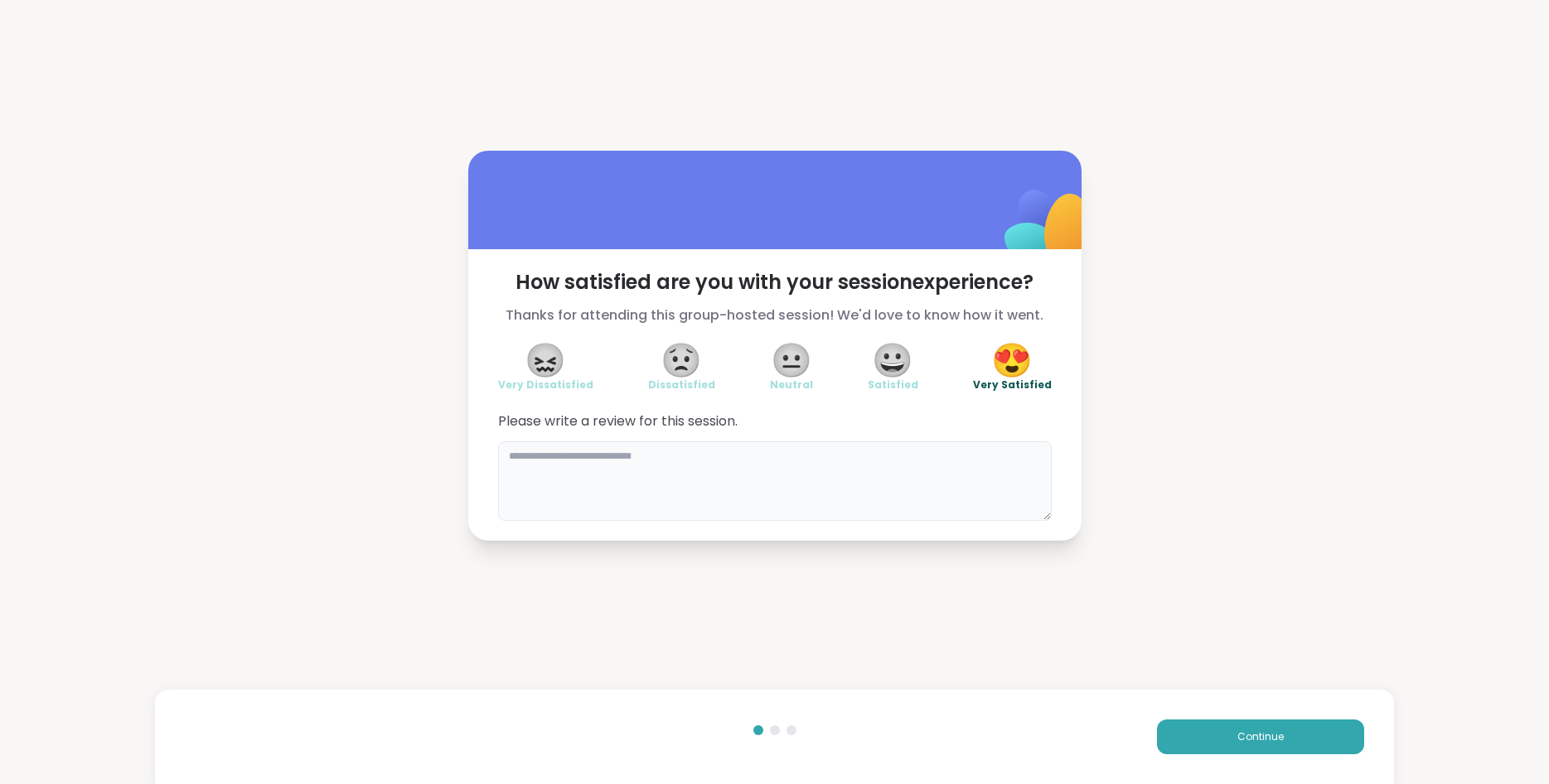
click at [884, 474] on textarea at bounding box center [775, 482] width 554 height 80
click at [1245, 740] on span "Continue" at bounding box center [1260, 738] width 46 height 15
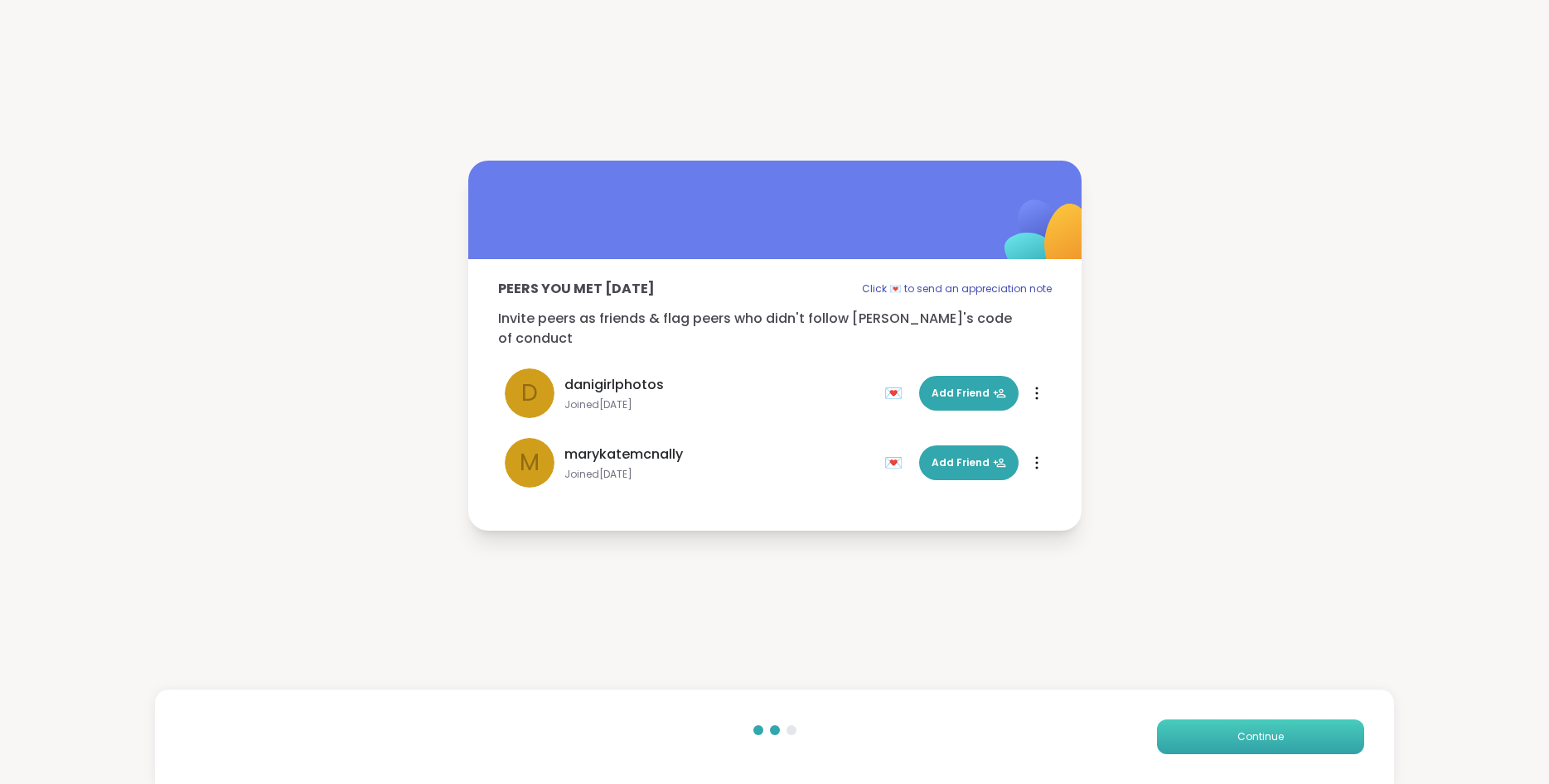
click at [1201, 740] on button "Continue" at bounding box center [1261, 737] width 207 height 35
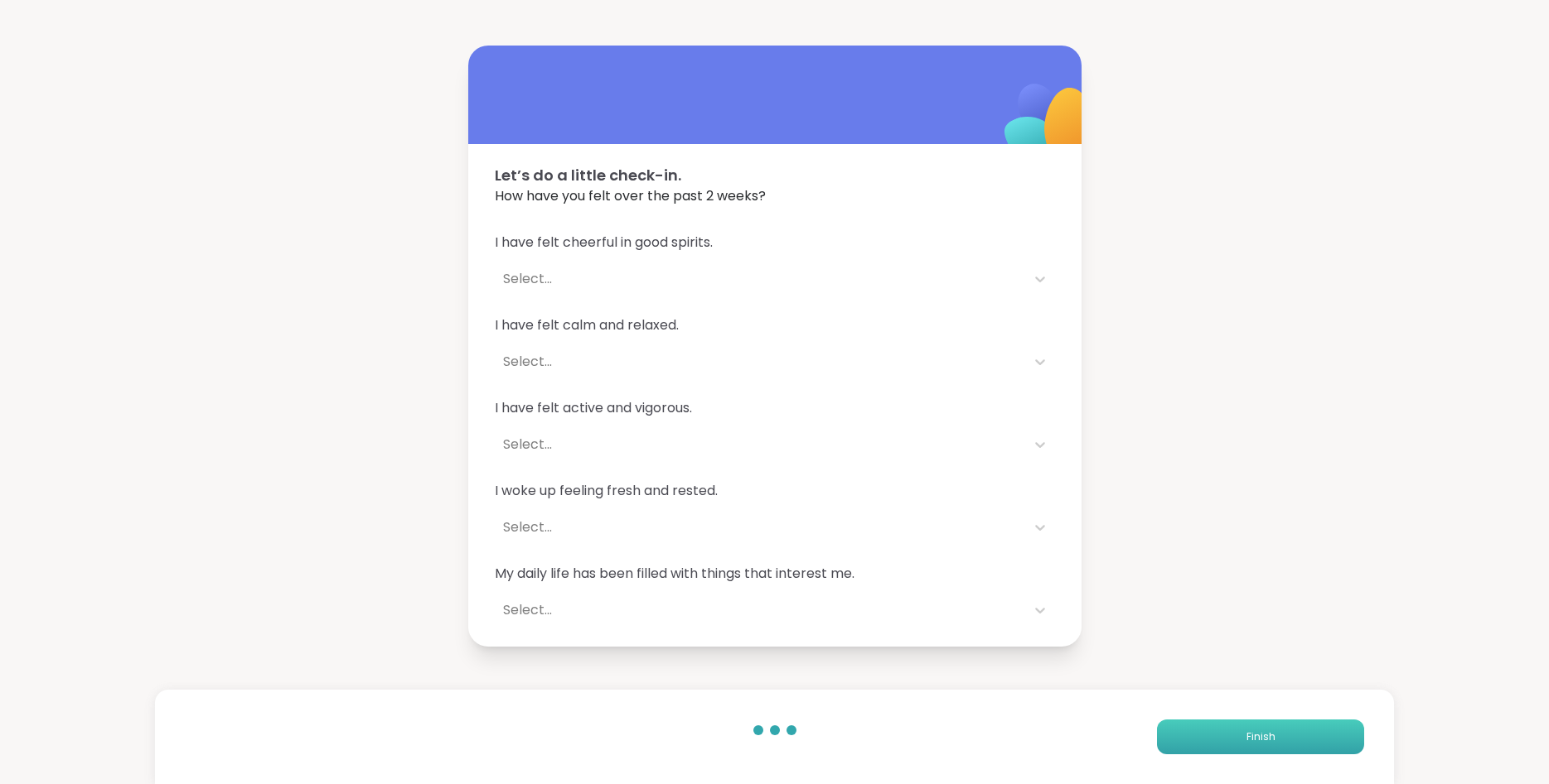
click at [1201, 740] on button "Finish" at bounding box center [1261, 737] width 207 height 35
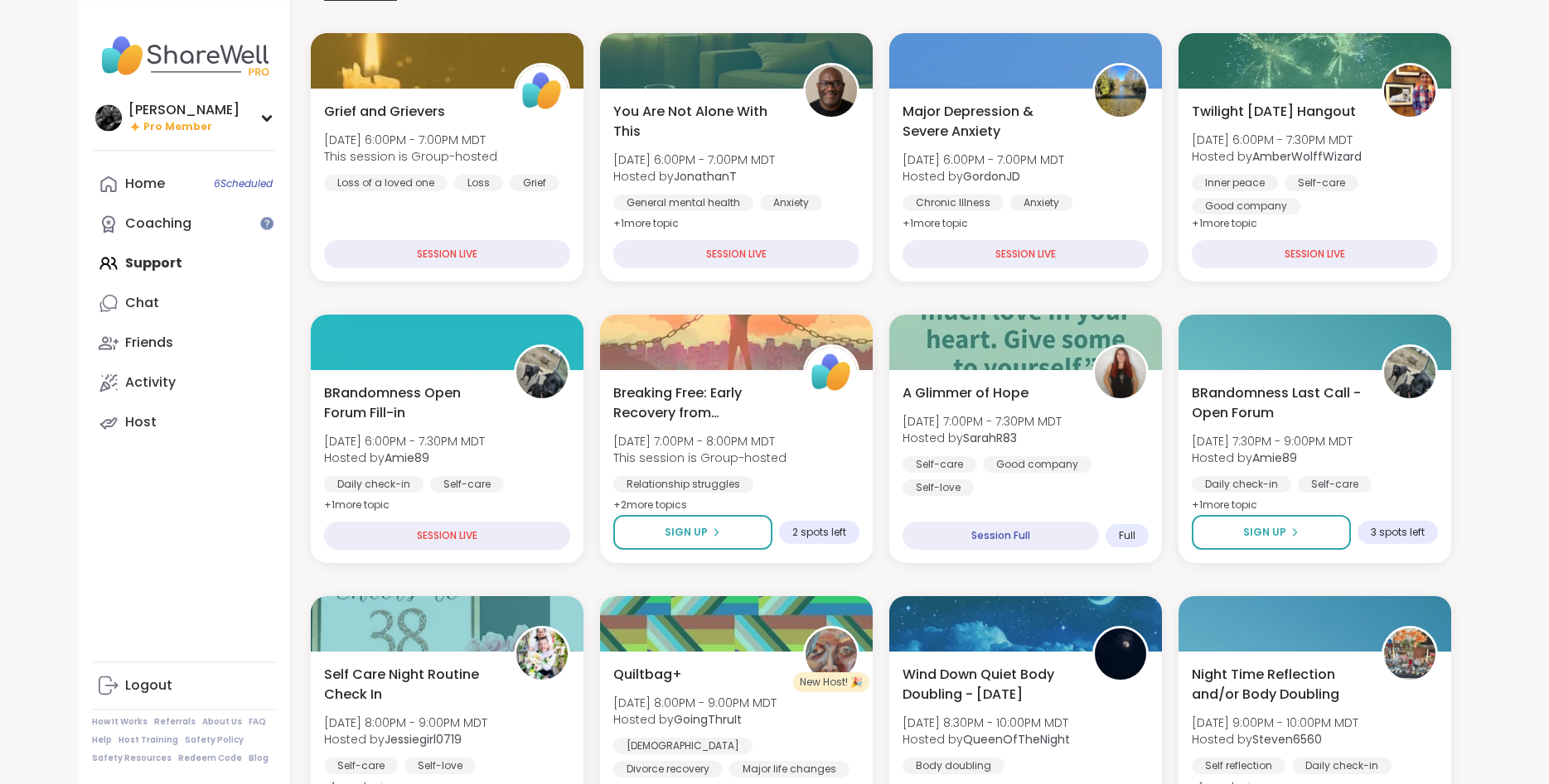
scroll to position [337, 0]
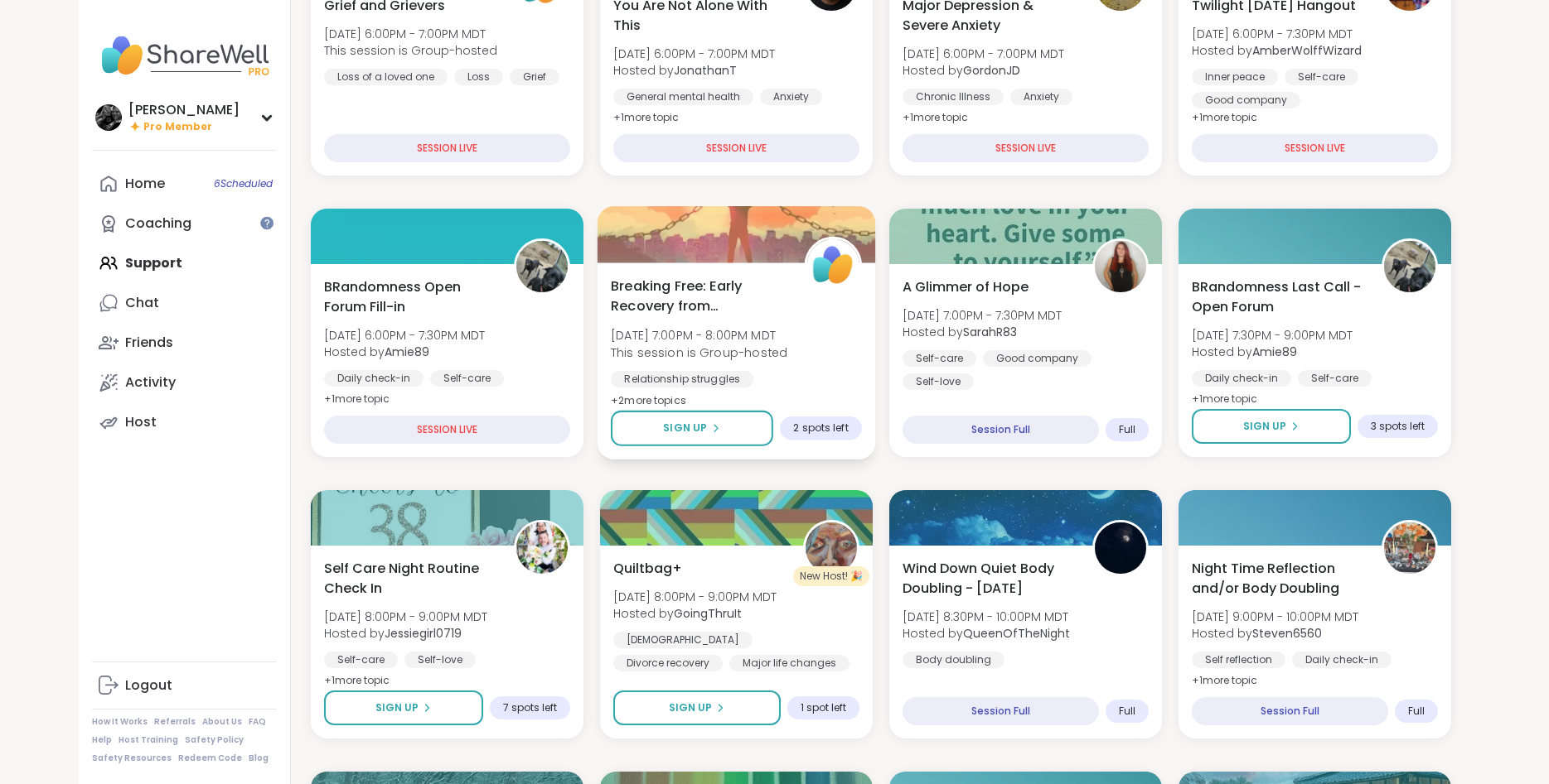
click at [849, 349] on div "Breaking Free: Early Recovery from Abuse Thu, Sep 11 | 7:00PM - 8:00PM MDT This…" at bounding box center [736, 343] width 251 height 135
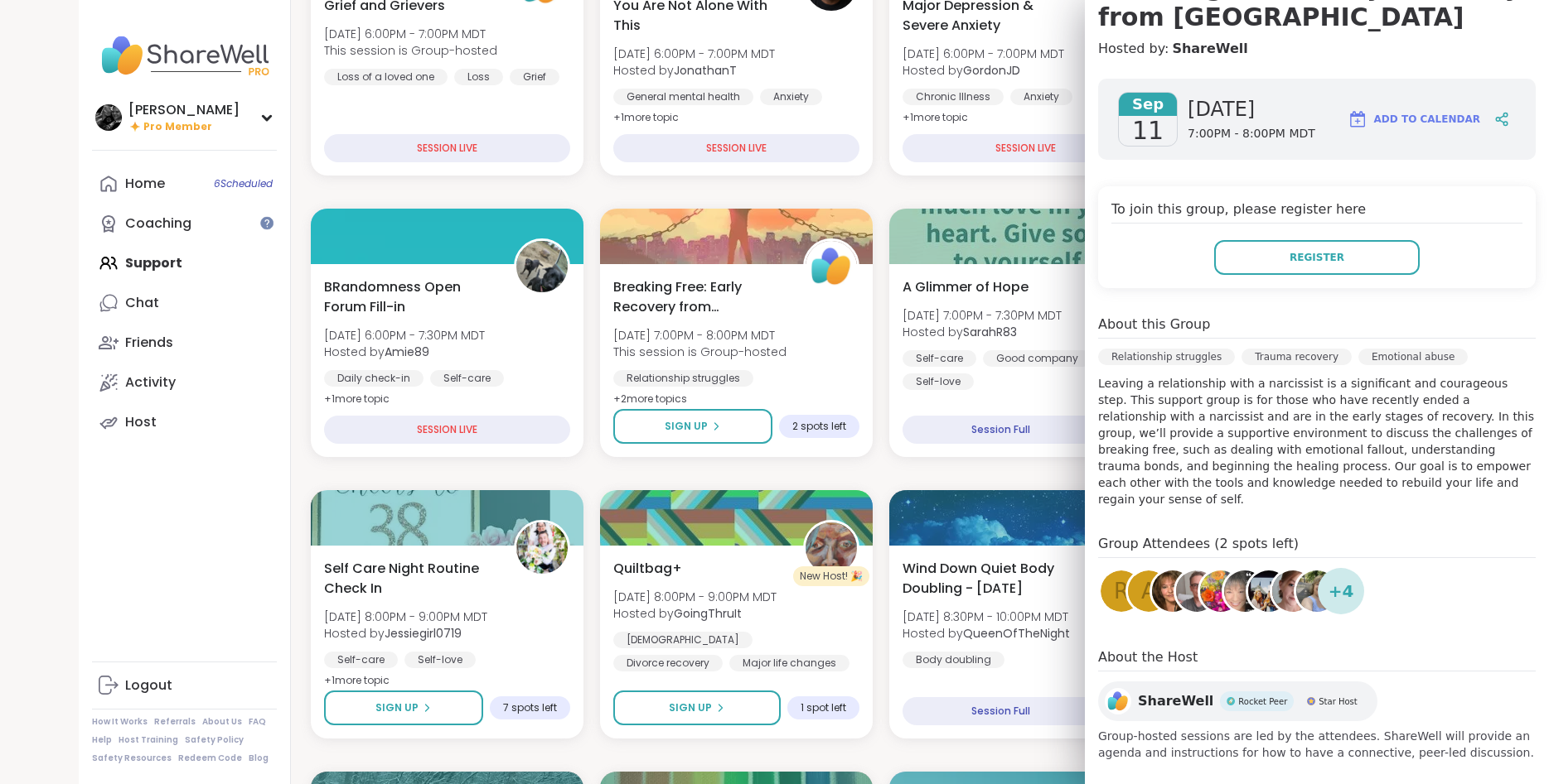
scroll to position [88, 0]
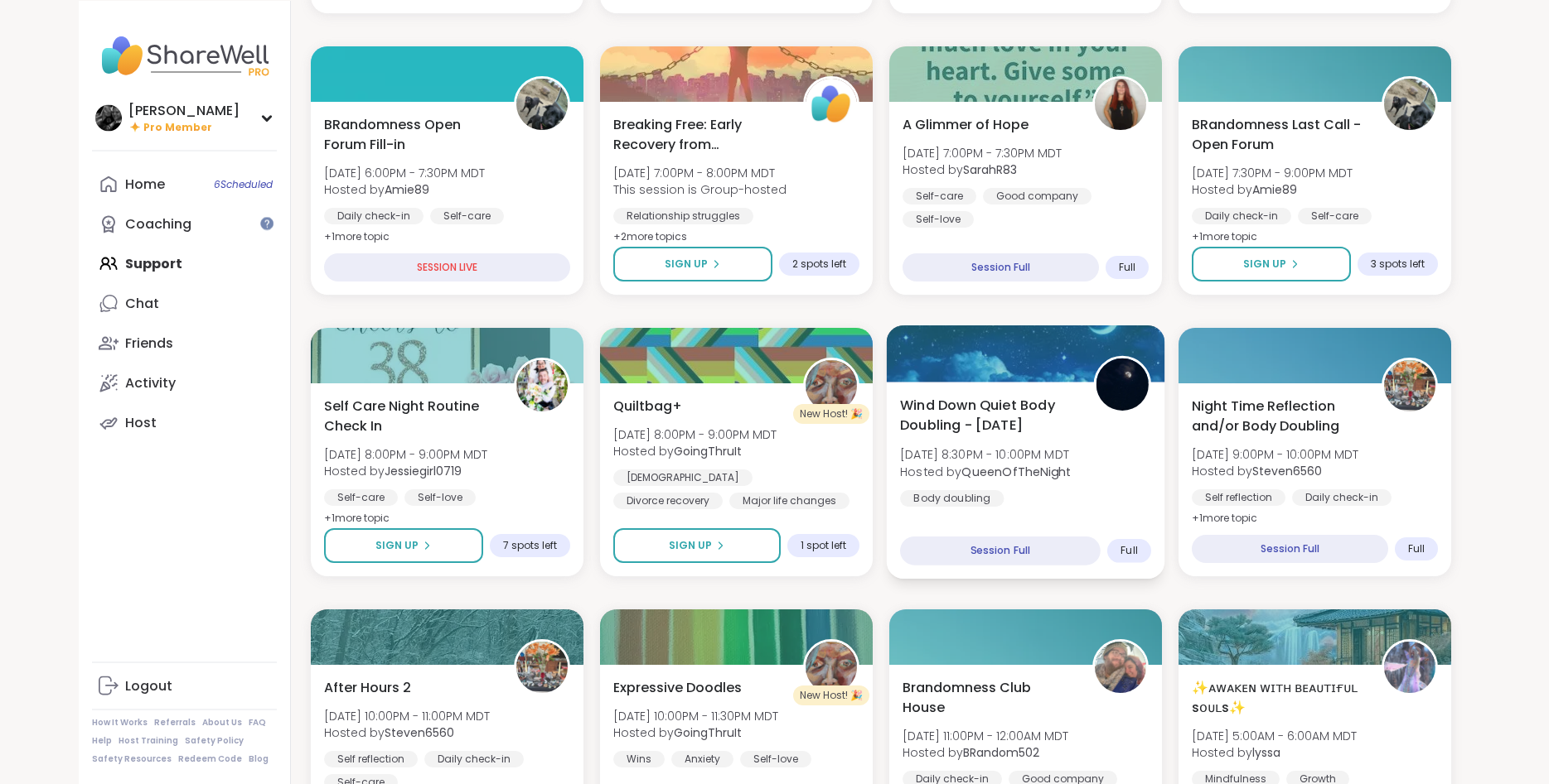
scroll to position [507, 0]
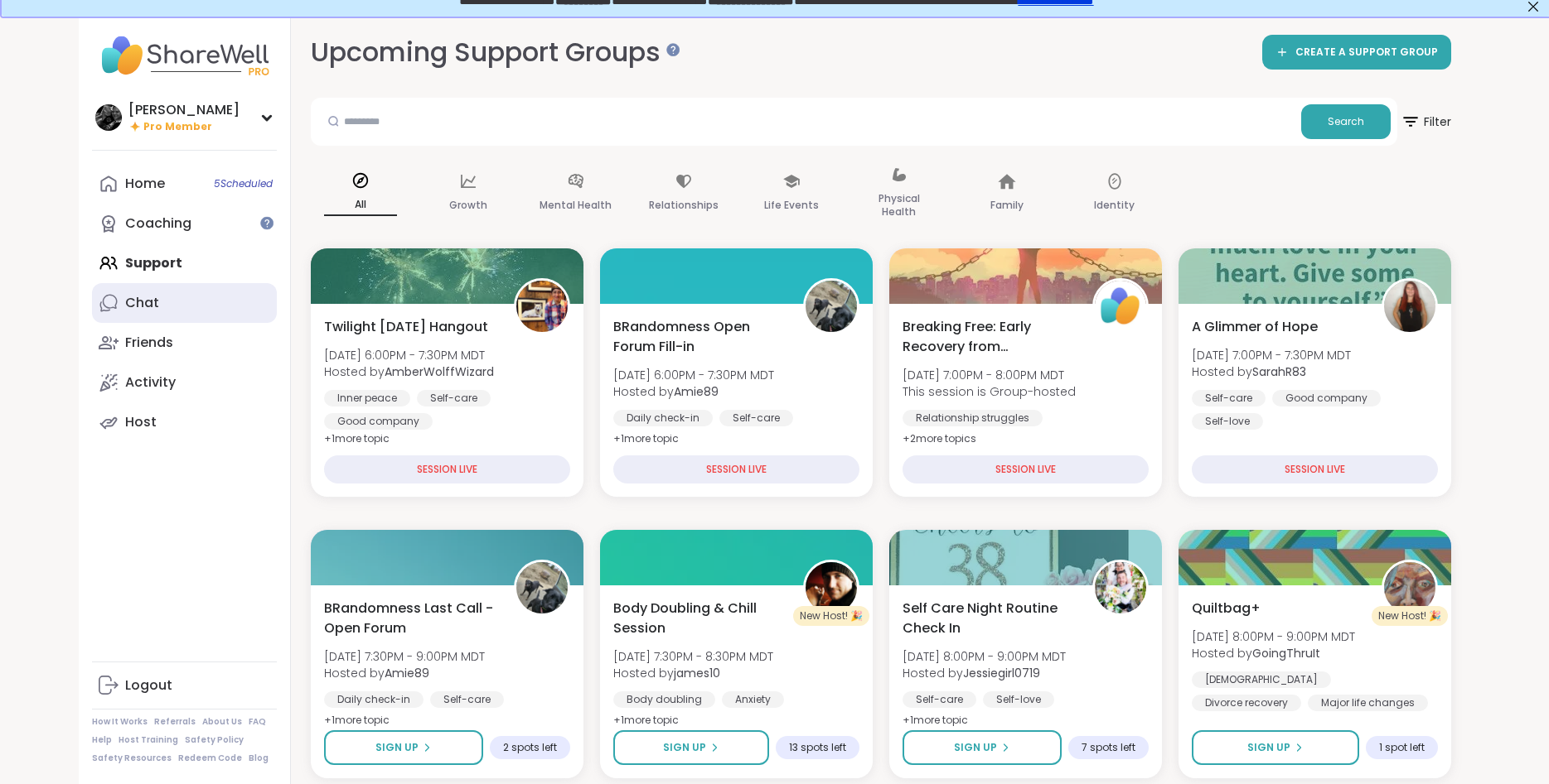
click at [146, 299] on div "Chat" at bounding box center [142, 302] width 34 height 18
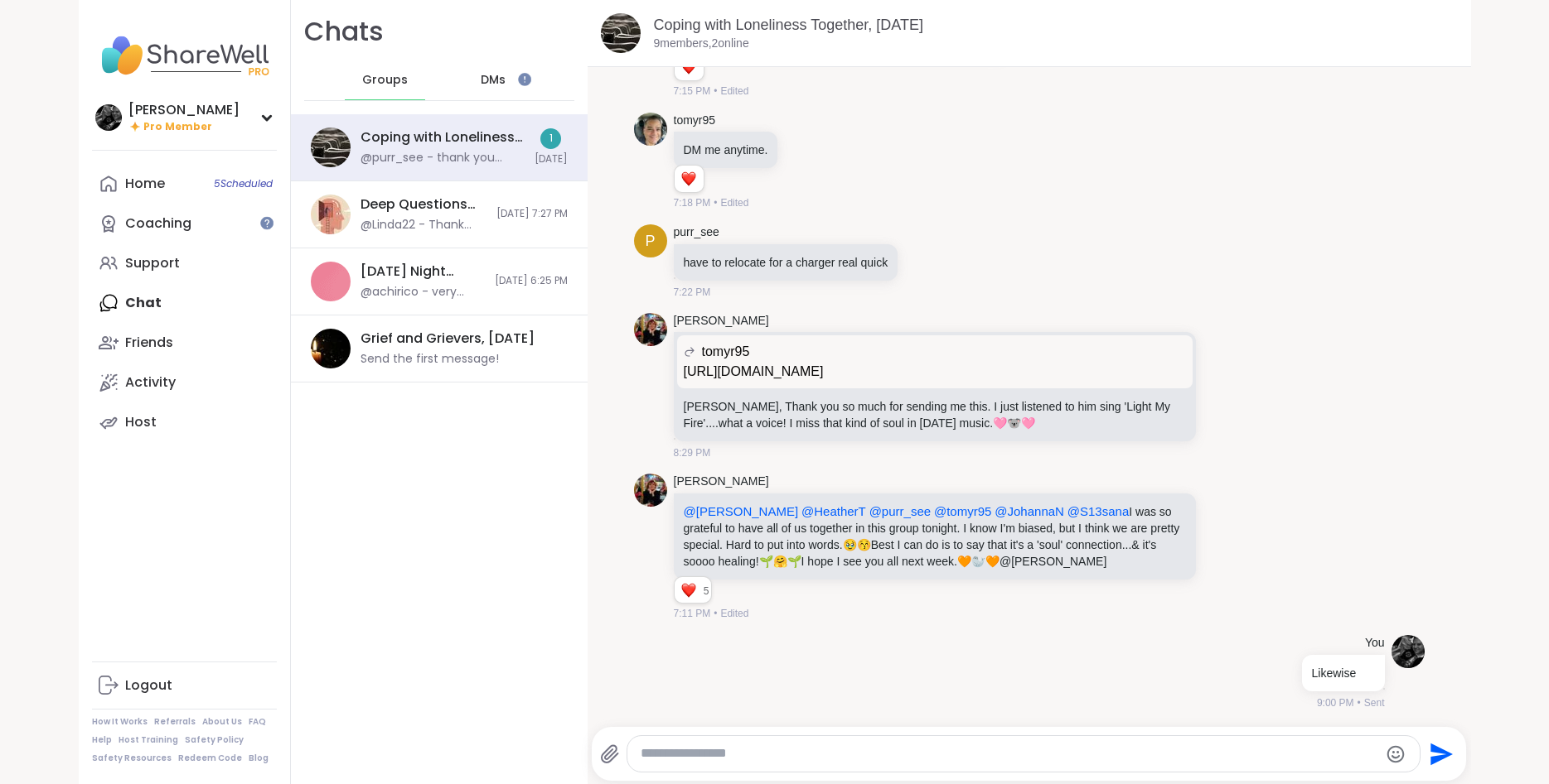
scroll to position [1027, 0]
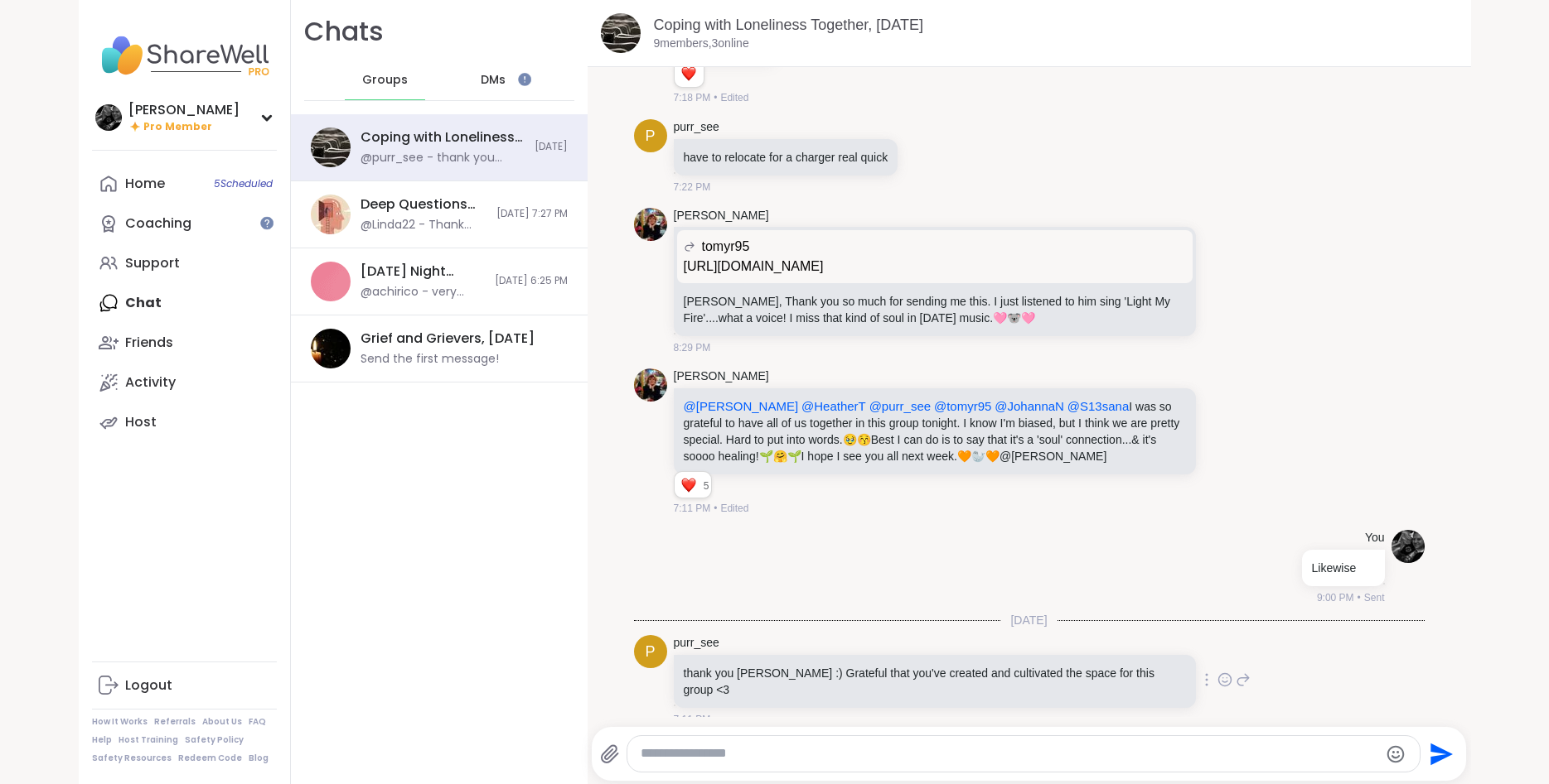
click at [1199, 674] on div at bounding box center [1225, 680] width 51 height 20
click at [1223, 682] on icon at bounding box center [1225, 683] width 5 height 2
click at [1077, 650] on button "Select Reaction: Heart" at bounding box center [1093, 653] width 33 height 33
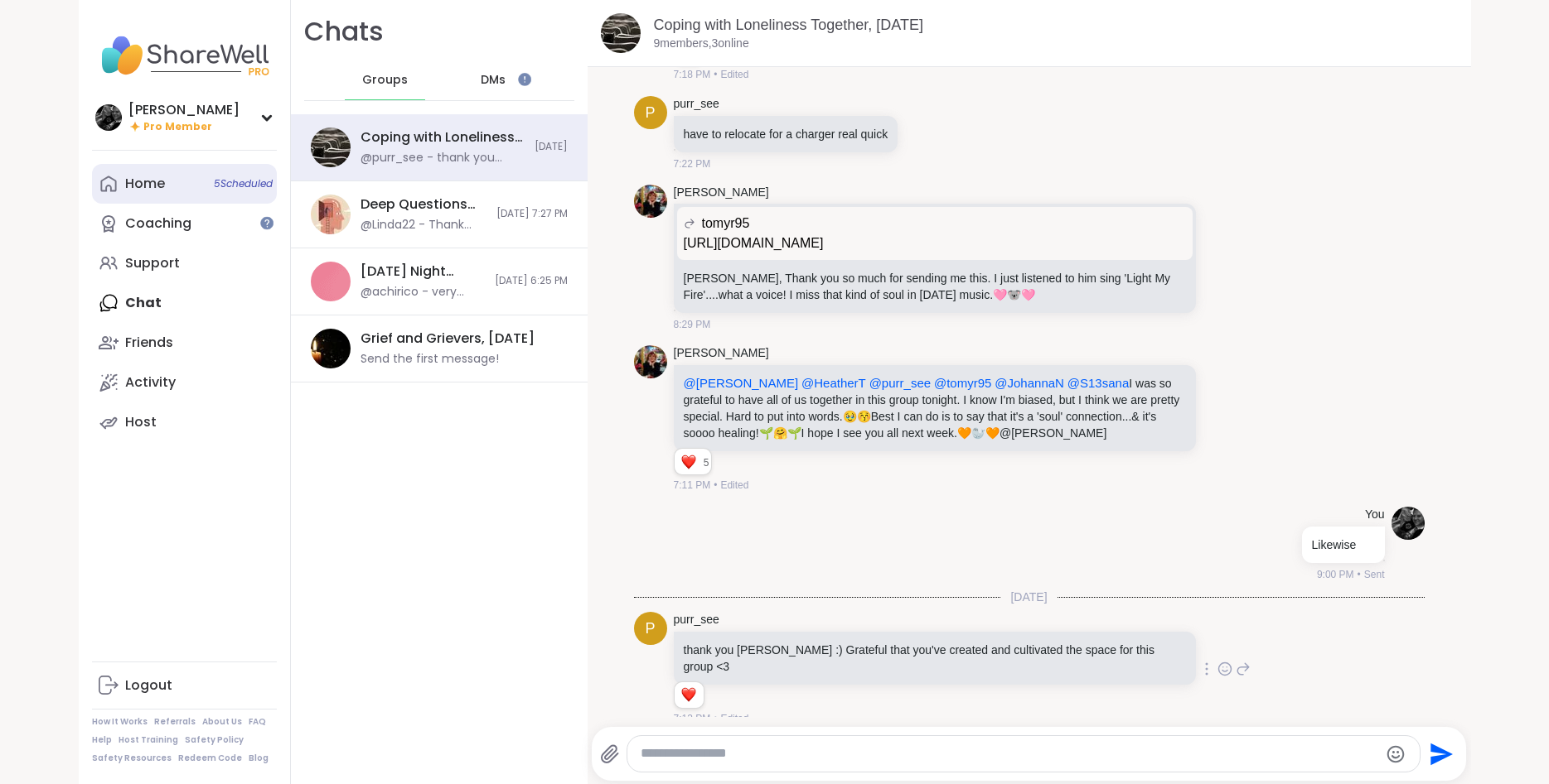
click at [166, 194] on link "Home 5 Scheduled" at bounding box center [184, 184] width 185 height 40
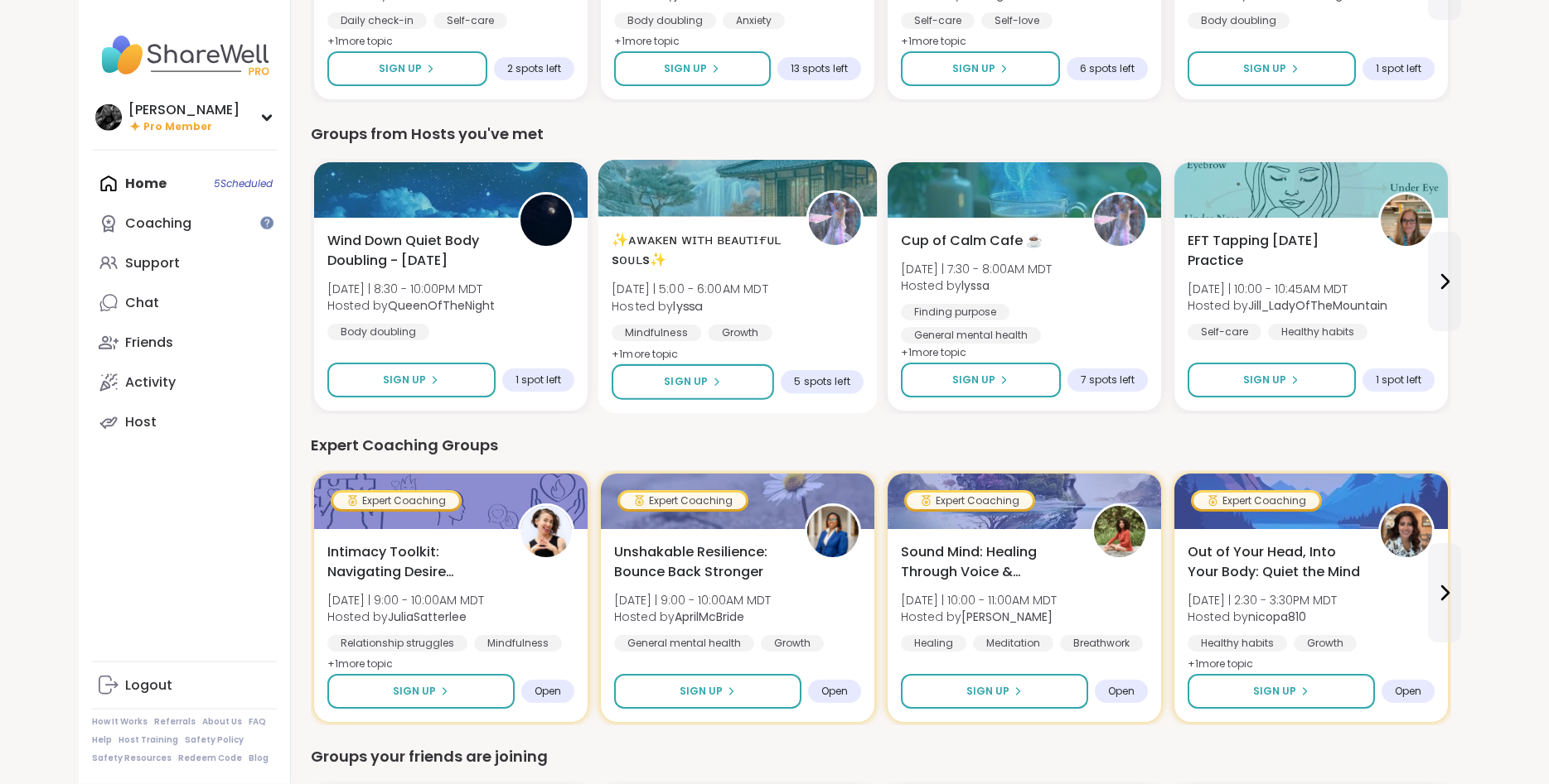
scroll to position [676, 0]
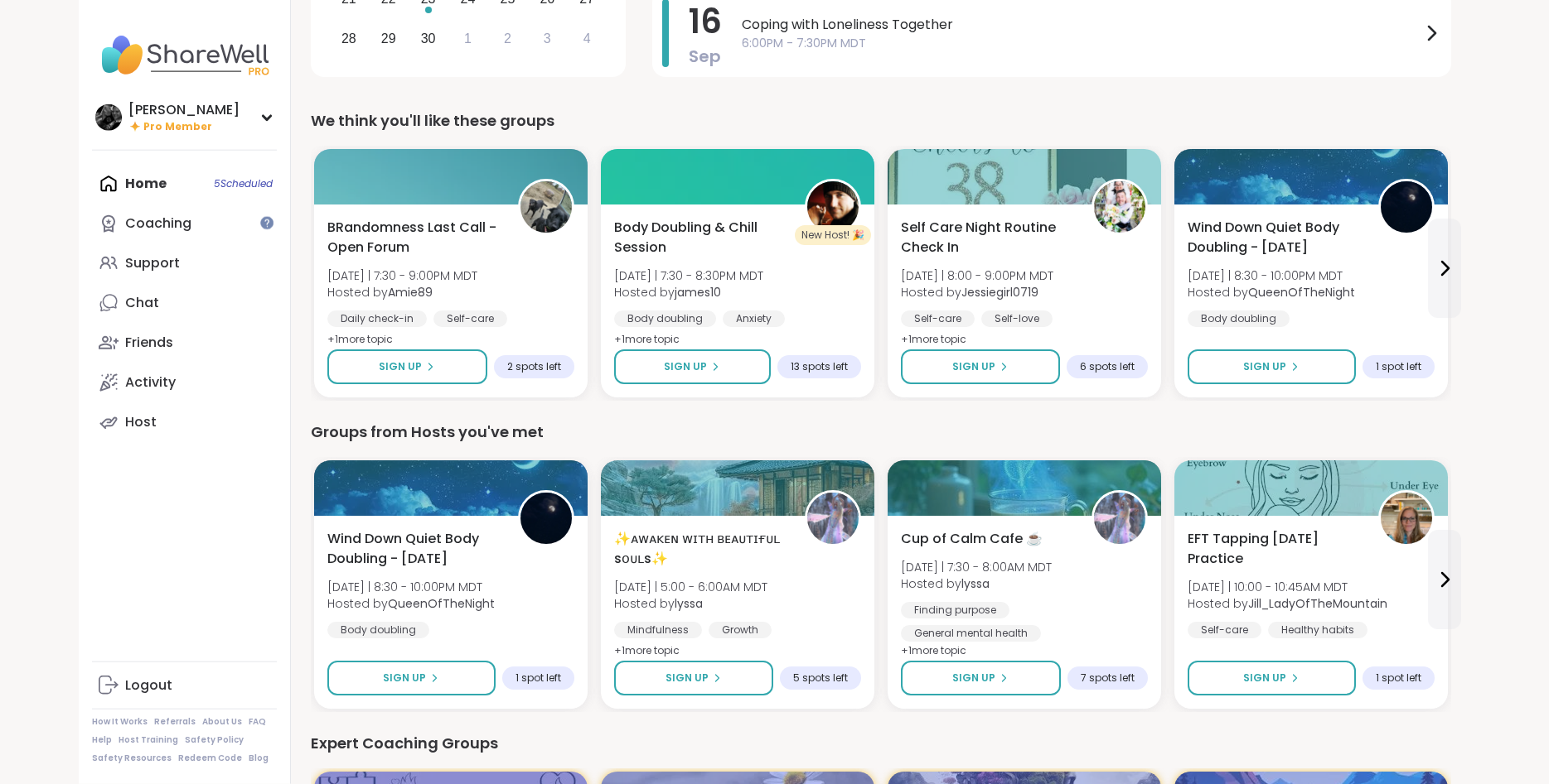
scroll to position [423, 0]
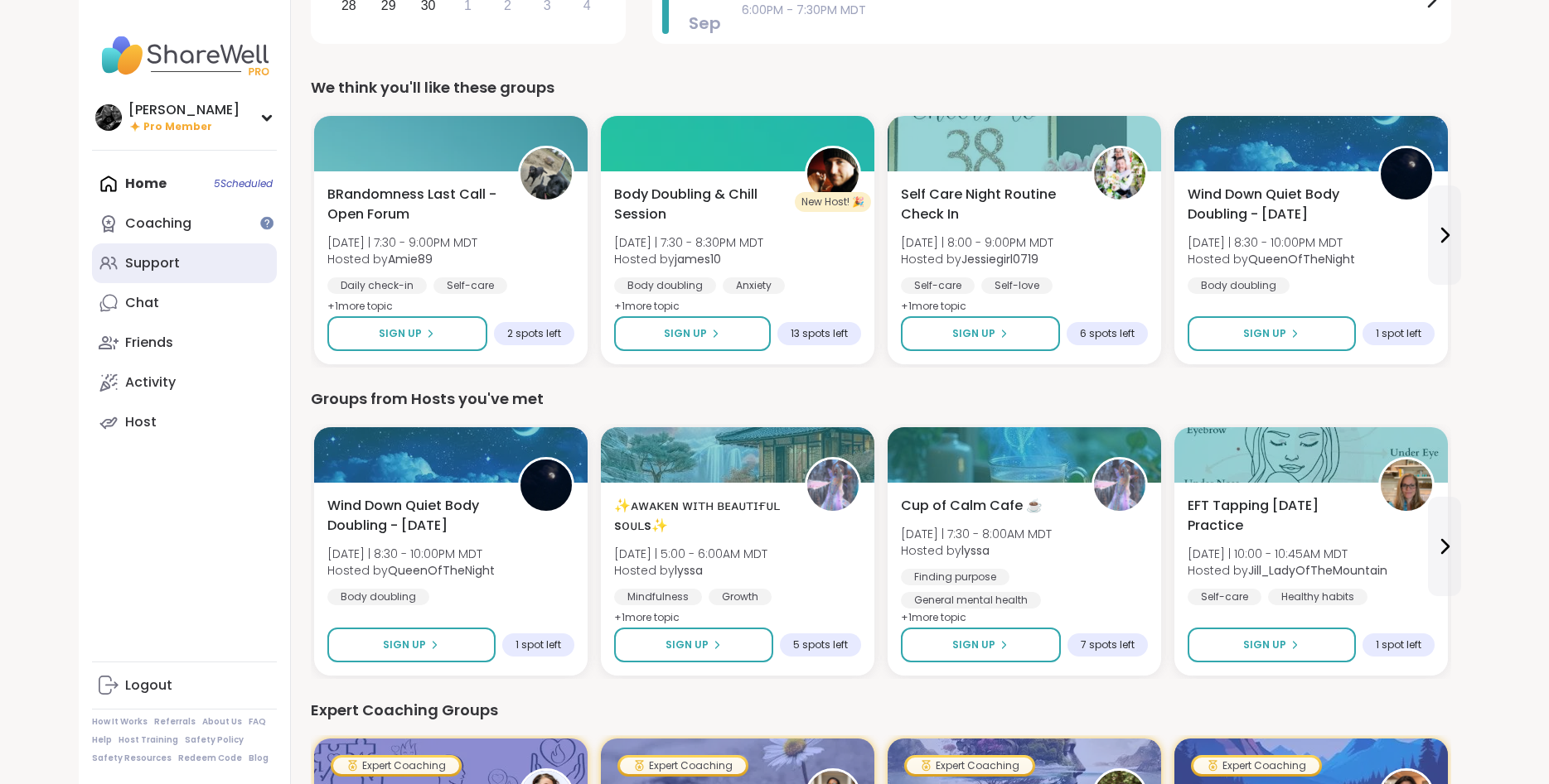
click at [141, 276] on link "Support" at bounding box center [184, 264] width 185 height 40
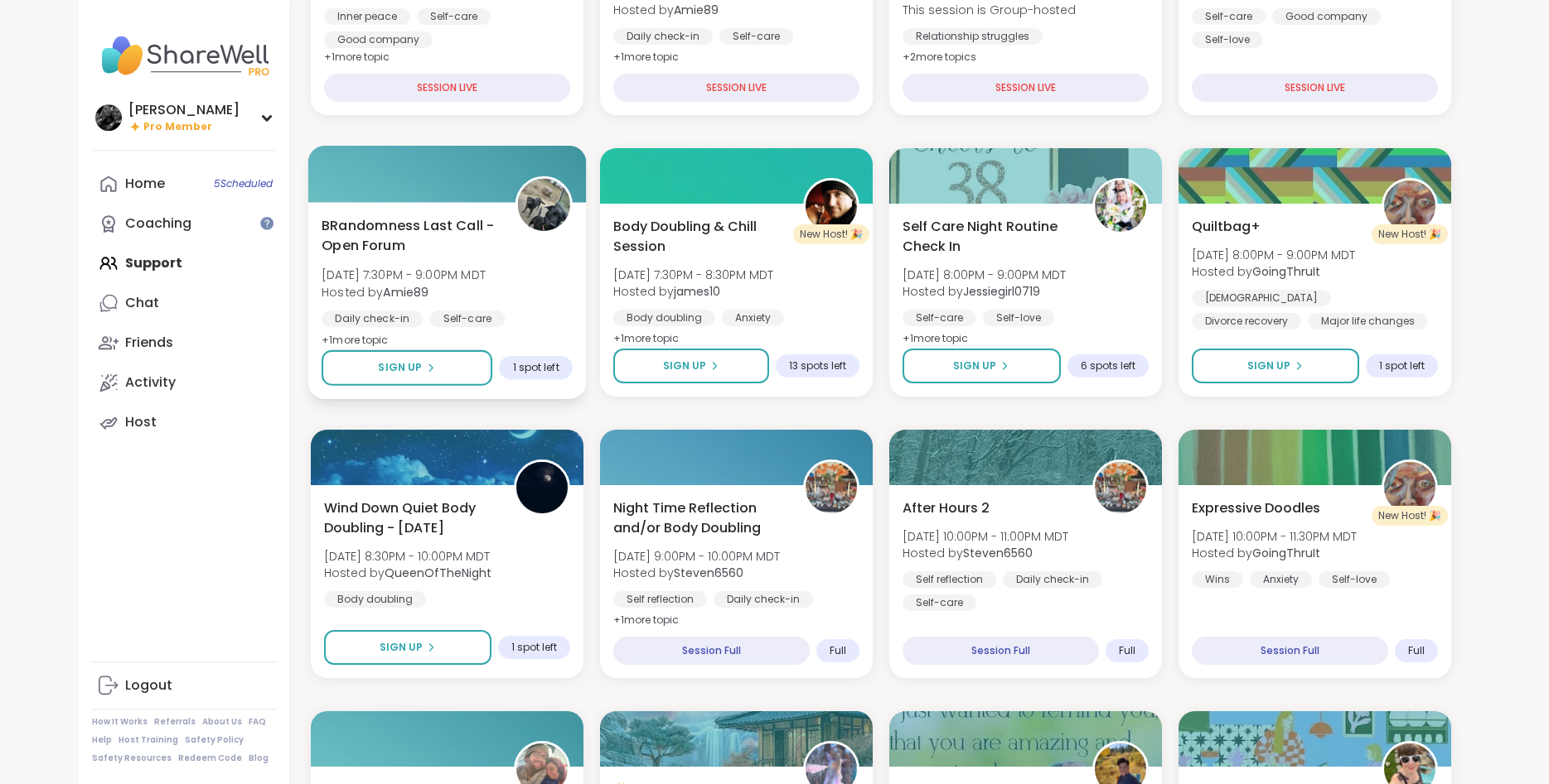
scroll to position [423, 0]
